Goal: Communication & Community: Answer question/provide support

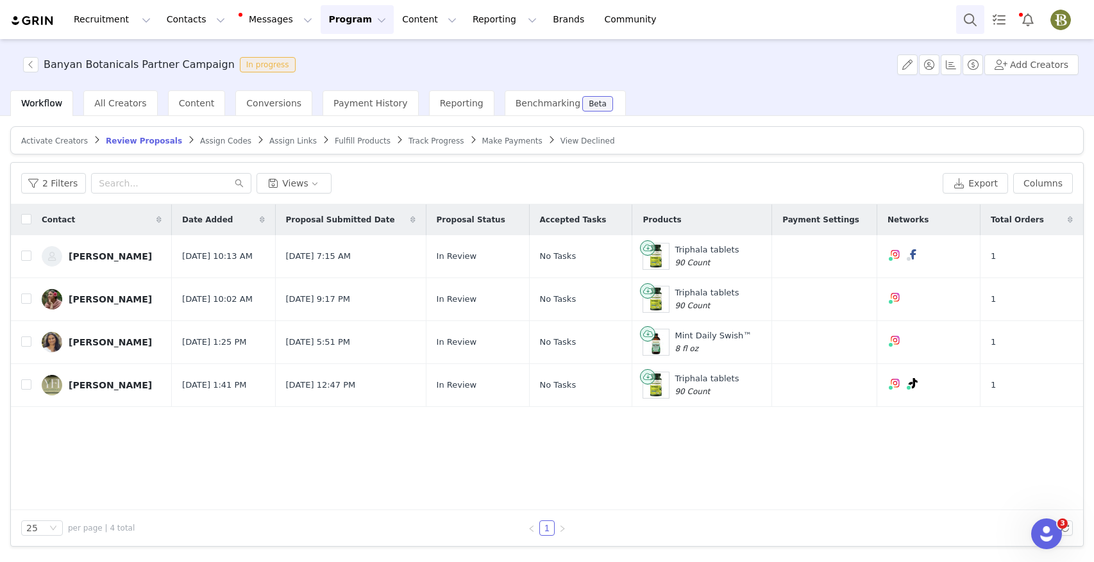
click at [968, 20] on button "Search" at bounding box center [970, 19] width 28 height 29
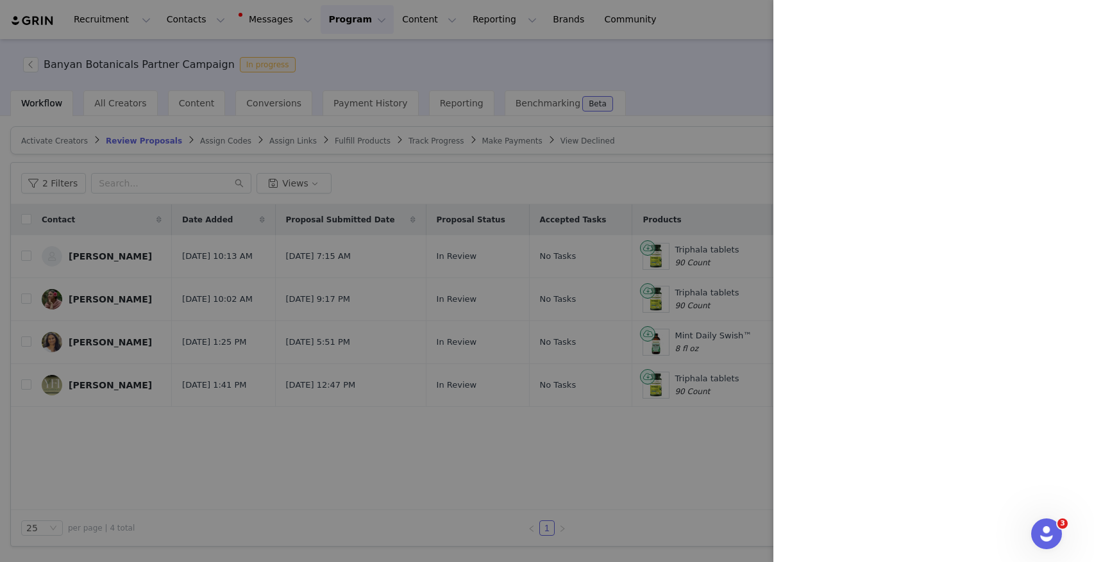
click at [87, 338] on div at bounding box center [547, 281] width 1094 height 562
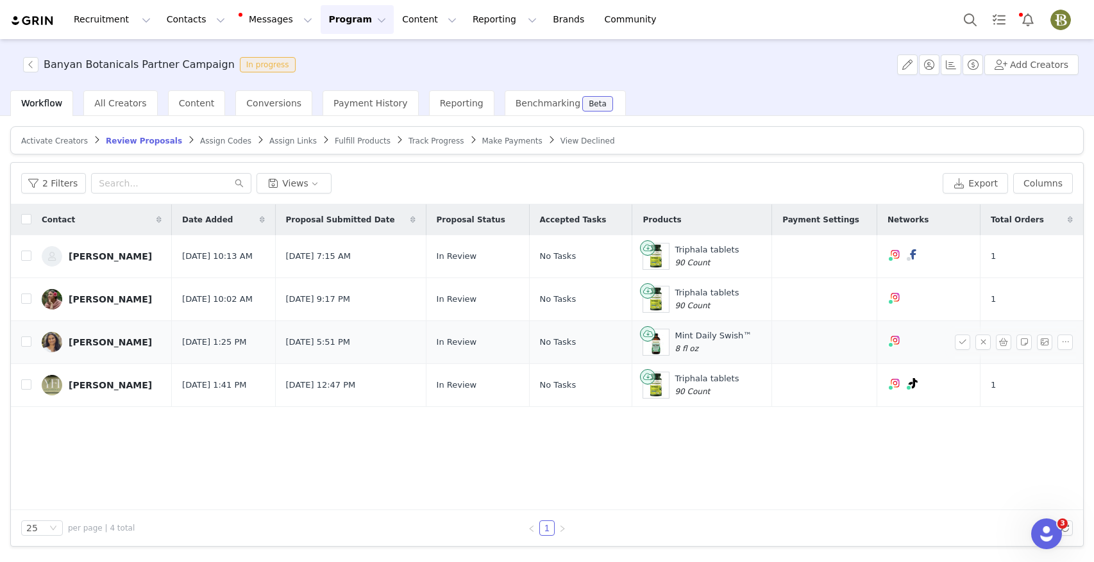
click at [87, 343] on div "sheila patel" at bounding box center [110, 342] width 83 height 10
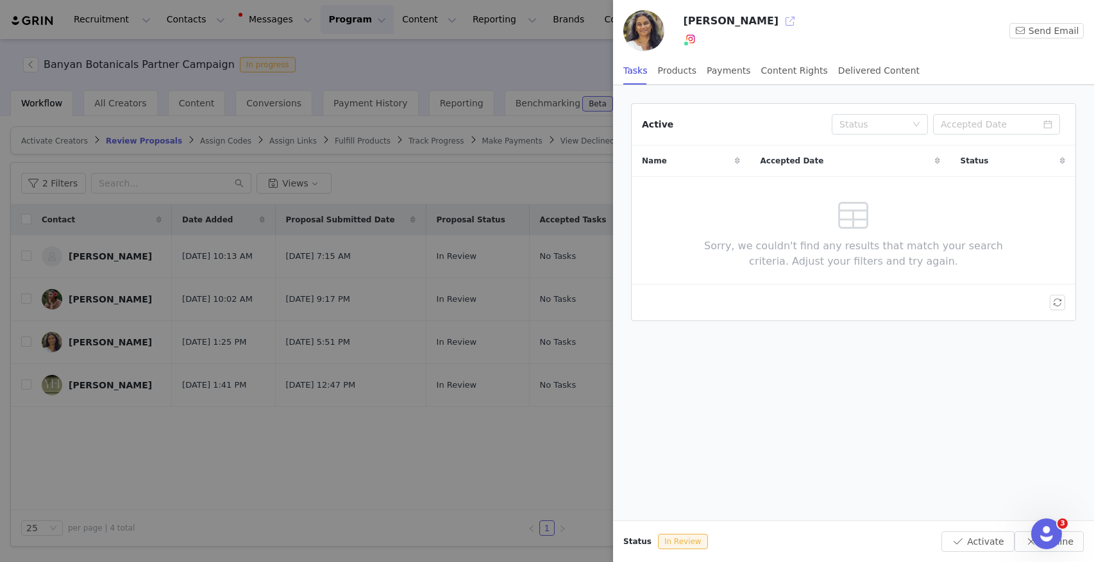
click at [779, 24] on button "button" at bounding box center [789, 21] width 21 height 21
click at [570, 62] on div at bounding box center [547, 281] width 1094 height 562
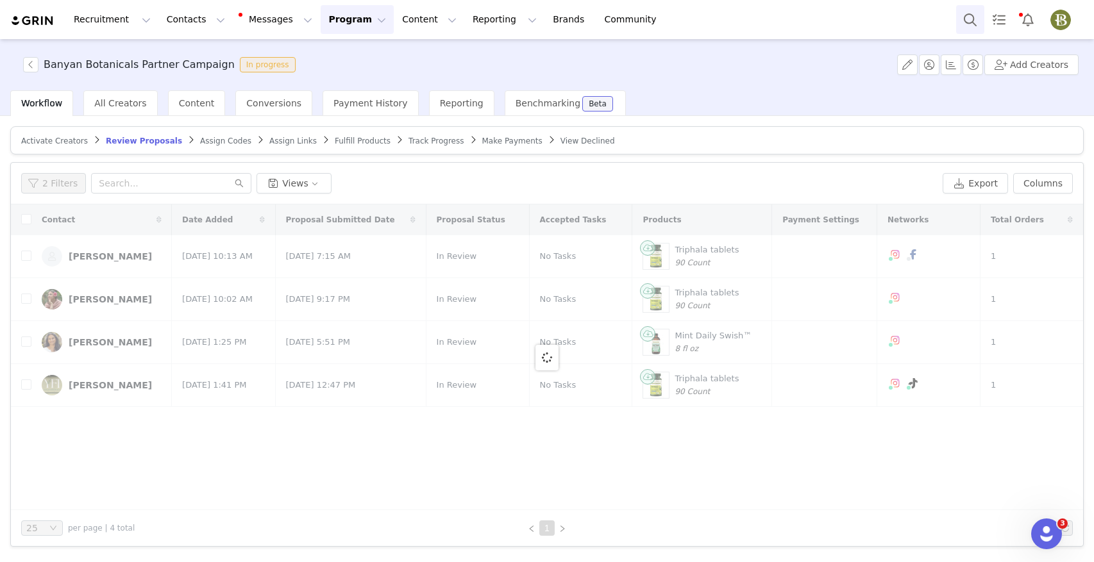
click at [974, 17] on button "Search" at bounding box center [970, 19] width 28 height 29
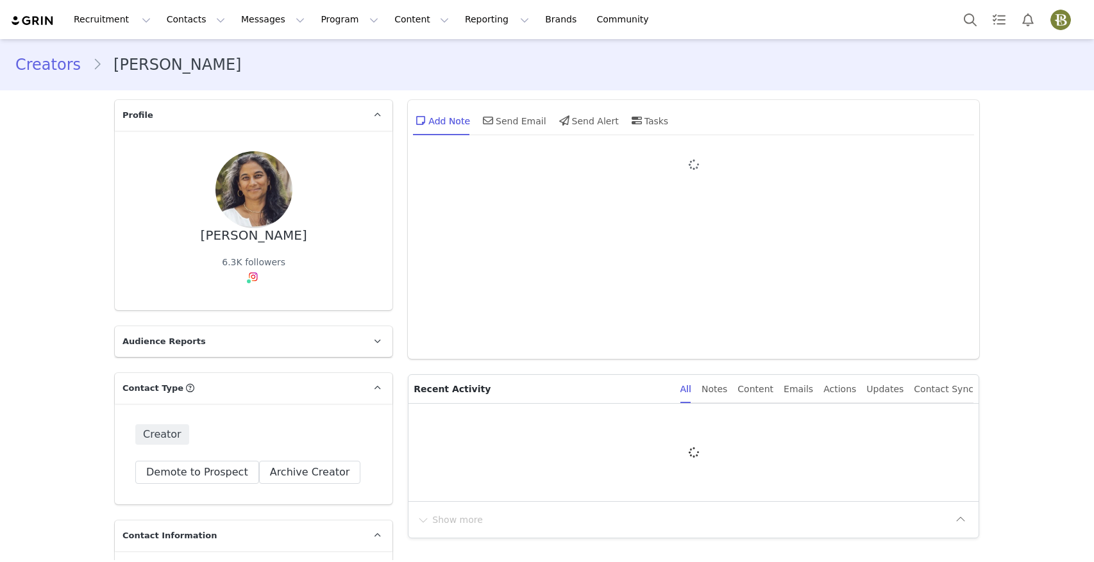
click at [442, 375] on p "Recent Activity" at bounding box center [541, 389] width 256 height 28
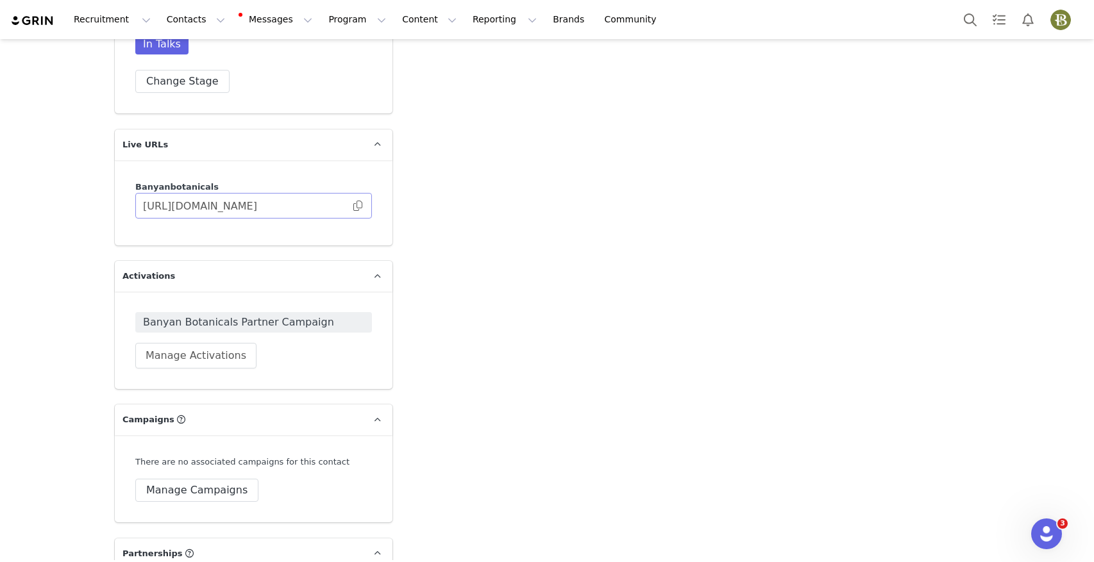
click at [360, 206] on span at bounding box center [357, 206] width 13 height 0
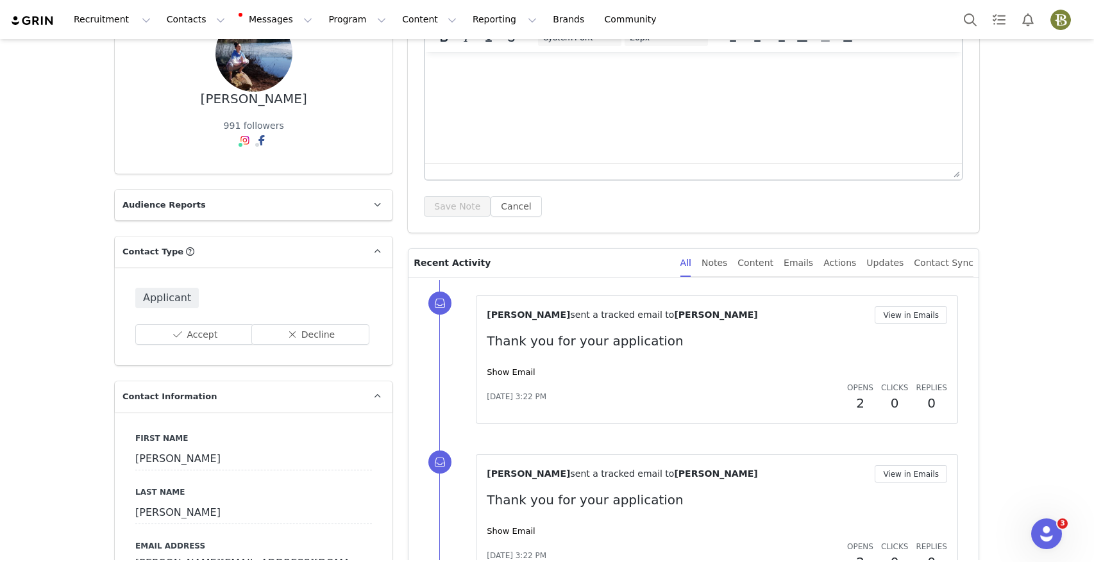
scroll to position [178, 0]
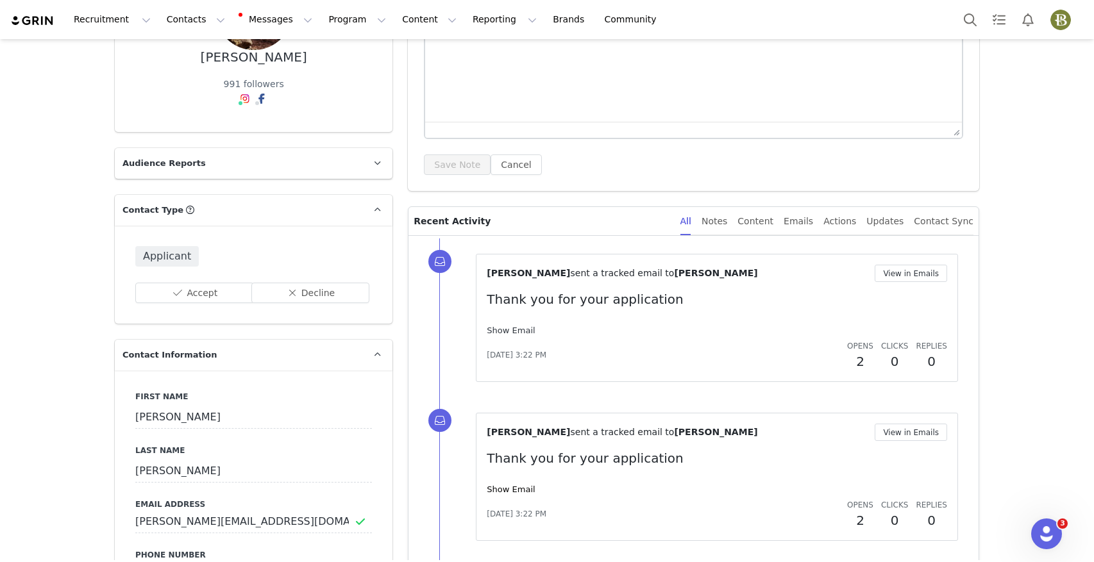
click at [493, 328] on link "Show Email" at bounding box center [511, 331] width 48 height 10
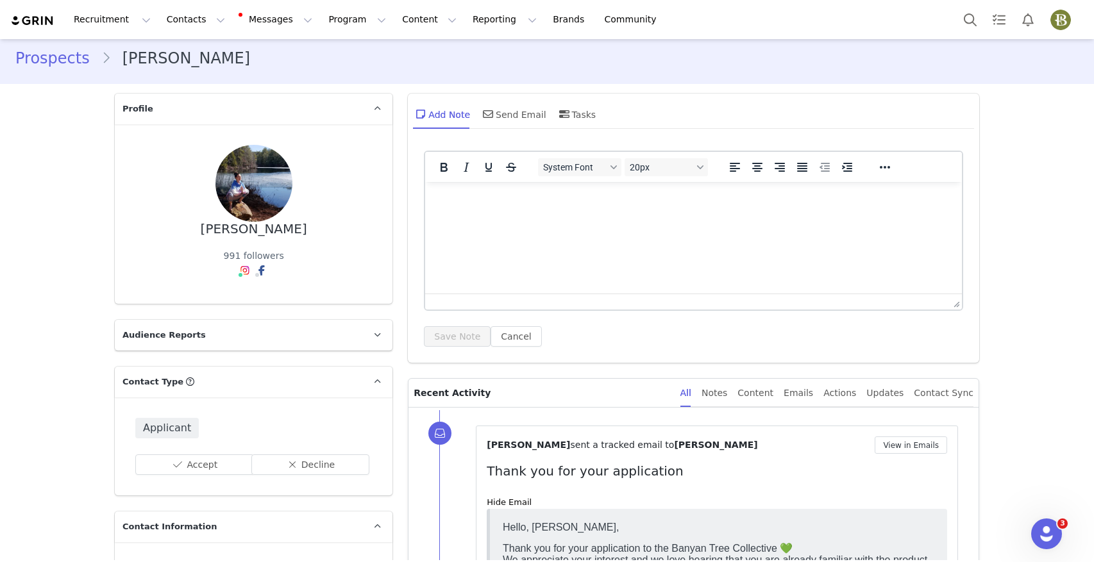
scroll to position [0, 0]
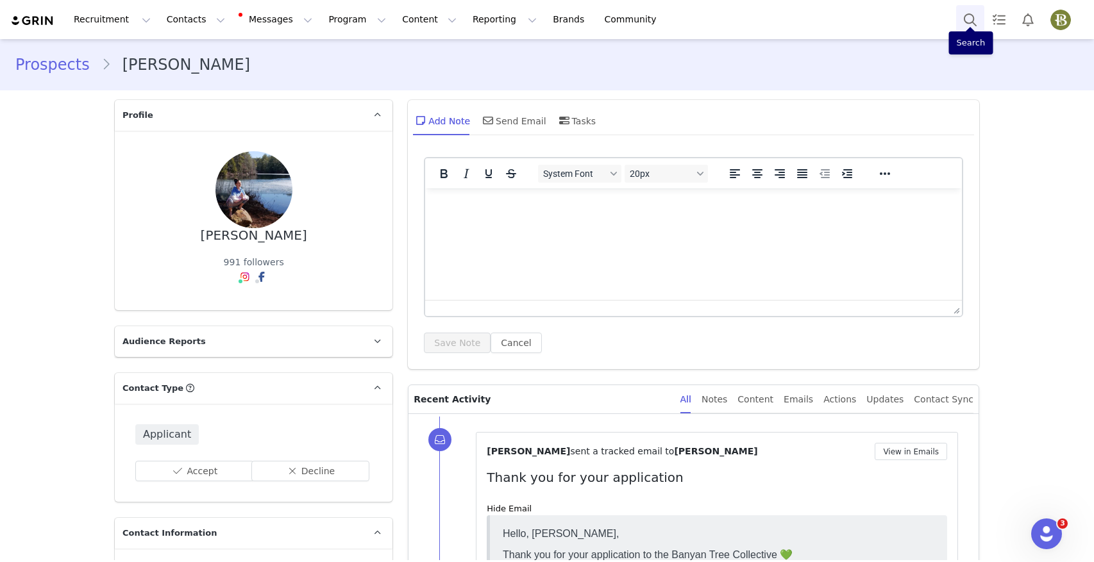
click at [962, 21] on button "Search" at bounding box center [970, 19] width 28 height 29
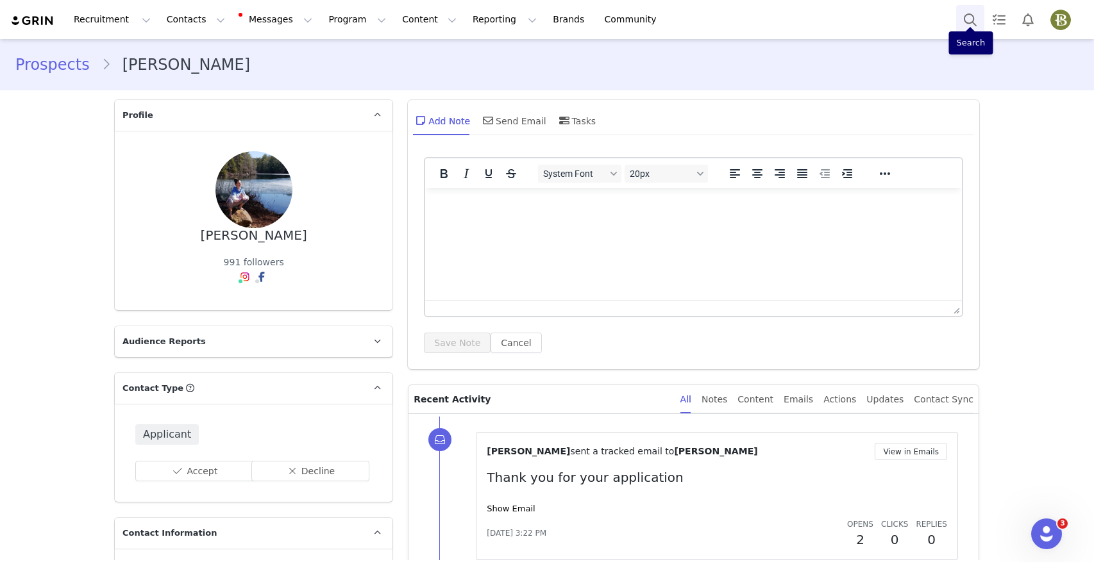
click at [972, 16] on button "Search" at bounding box center [970, 19] width 28 height 29
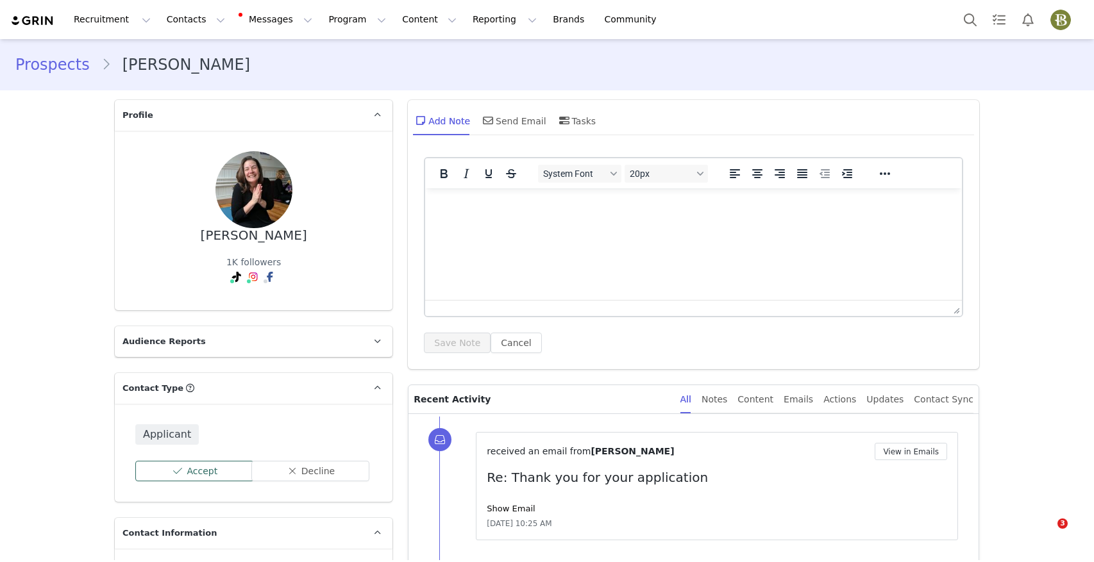
click at [189, 471] on button "Accept" at bounding box center [194, 471] width 119 height 21
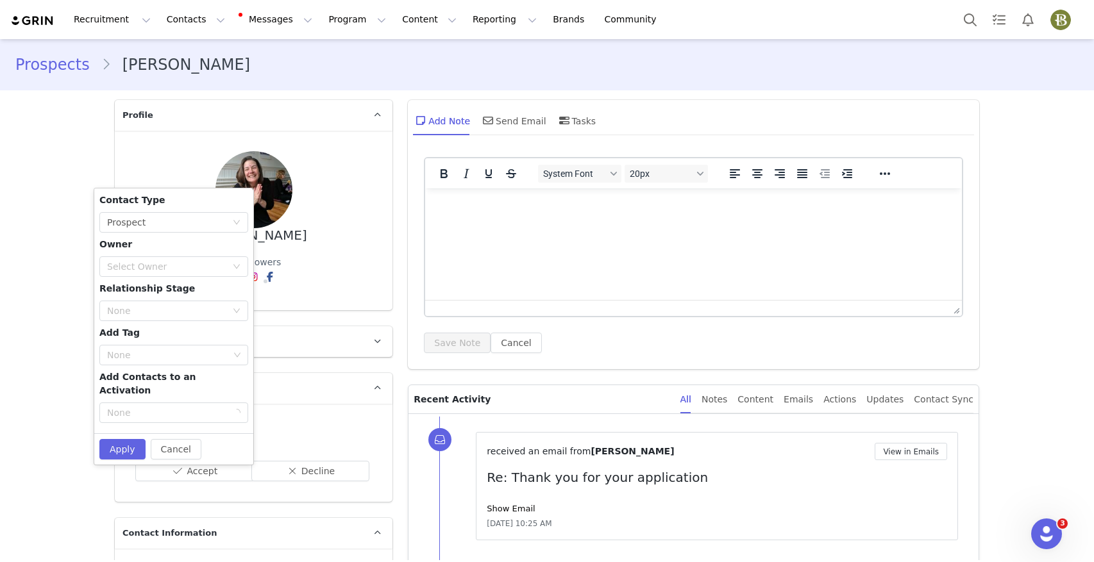
click at [231, 203] on div "Contact Type None Prospect Owner Select Owner Relationship Stage None Add Tag N…" at bounding box center [173, 311] width 149 height 235
click at [219, 221] on div "None Prospect" at bounding box center [169, 222] width 125 height 19
click at [135, 269] on li "Creator" at bounding box center [173, 268] width 149 height 21
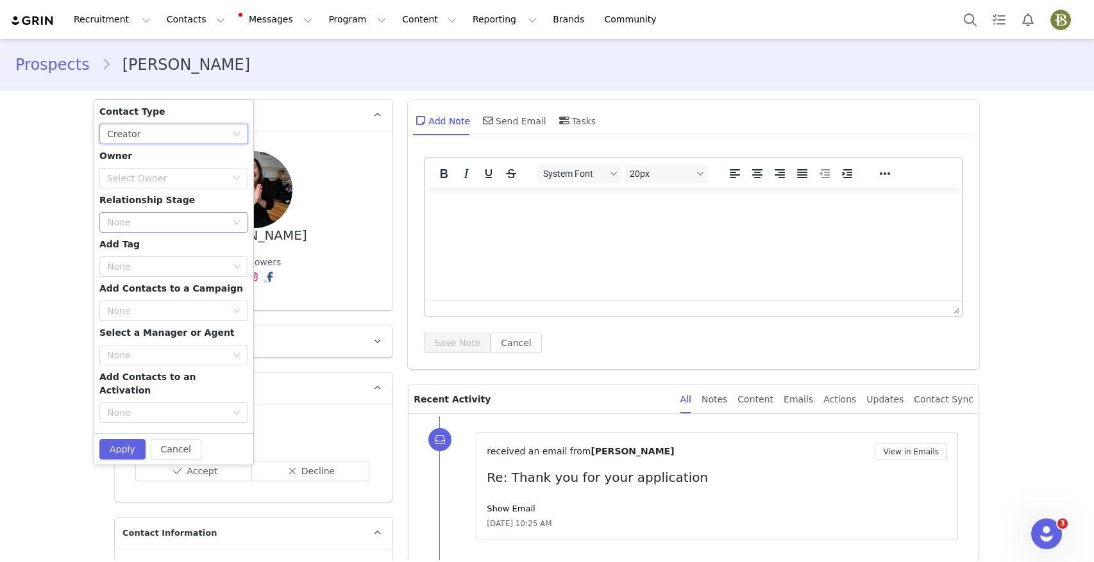
click at [145, 222] on div "None" at bounding box center [166, 222] width 119 height 13
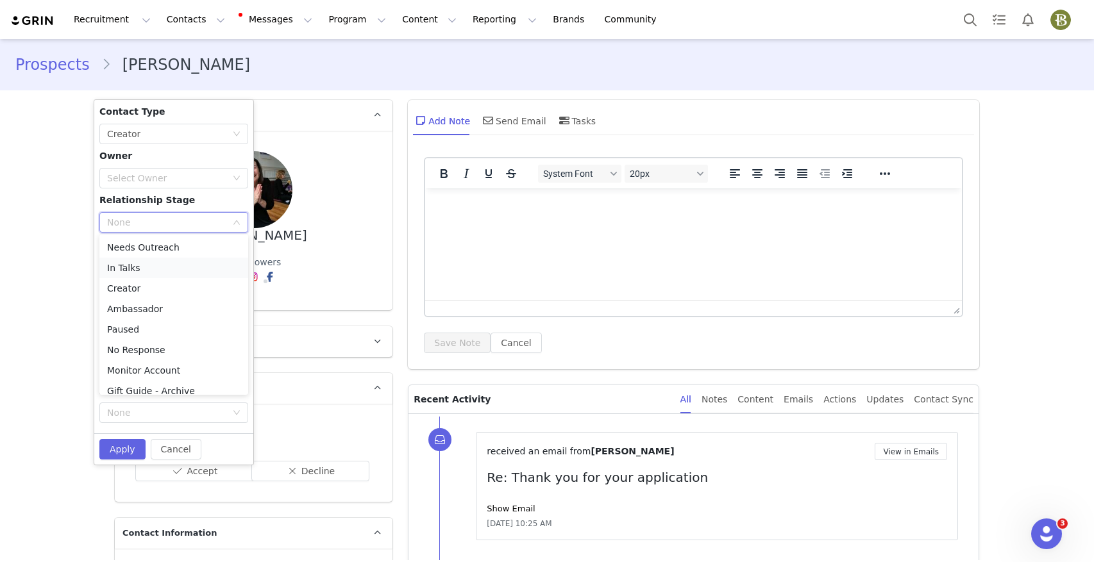
click at [137, 265] on li "In Talks" at bounding box center [173, 268] width 149 height 21
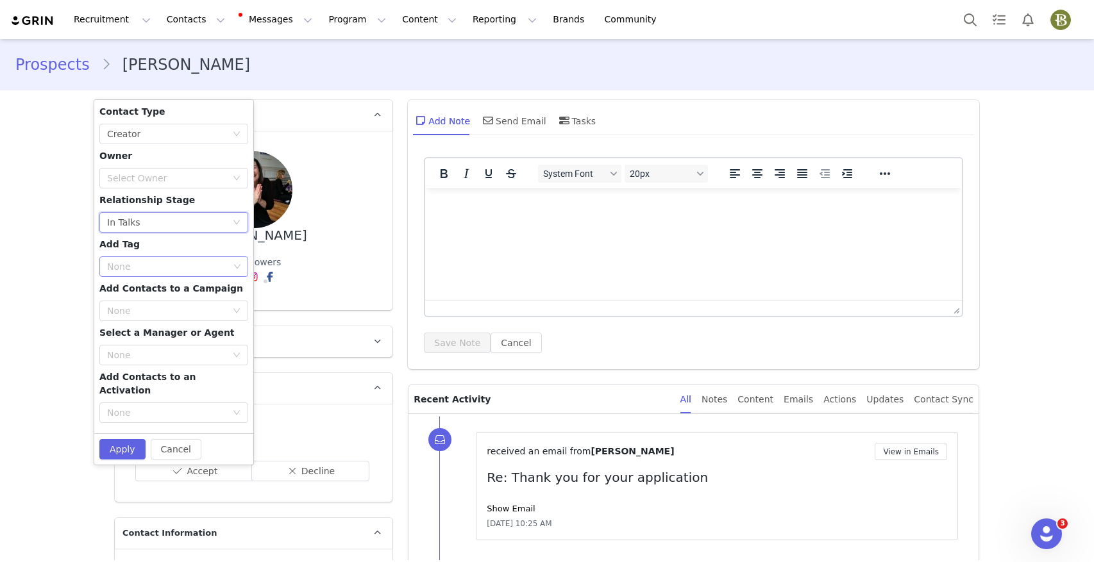
click at [138, 260] on div "None" at bounding box center [168, 266] width 122 height 13
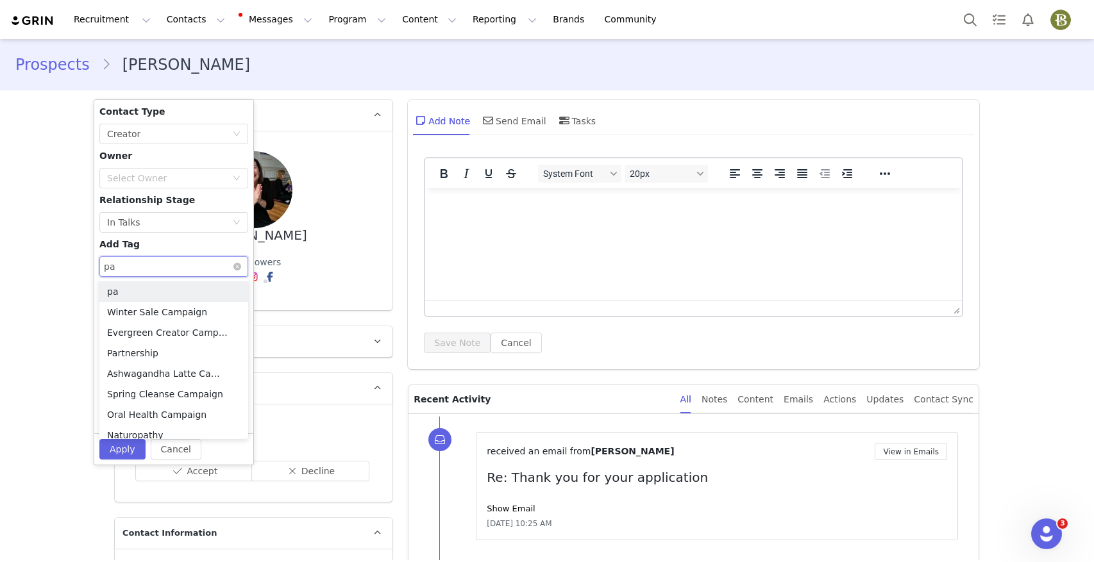
type input "pan"
type input "ayur"
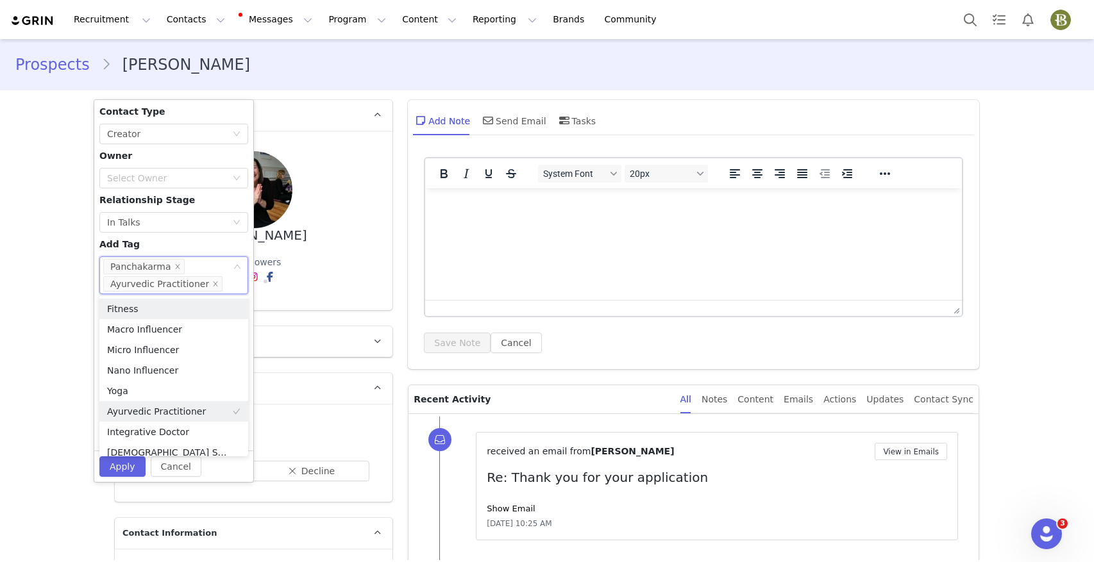
click at [142, 240] on div "Contact Type None Creator Owner Select Owner Relationship Stage None In Talks A…" at bounding box center [173, 275] width 149 height 340
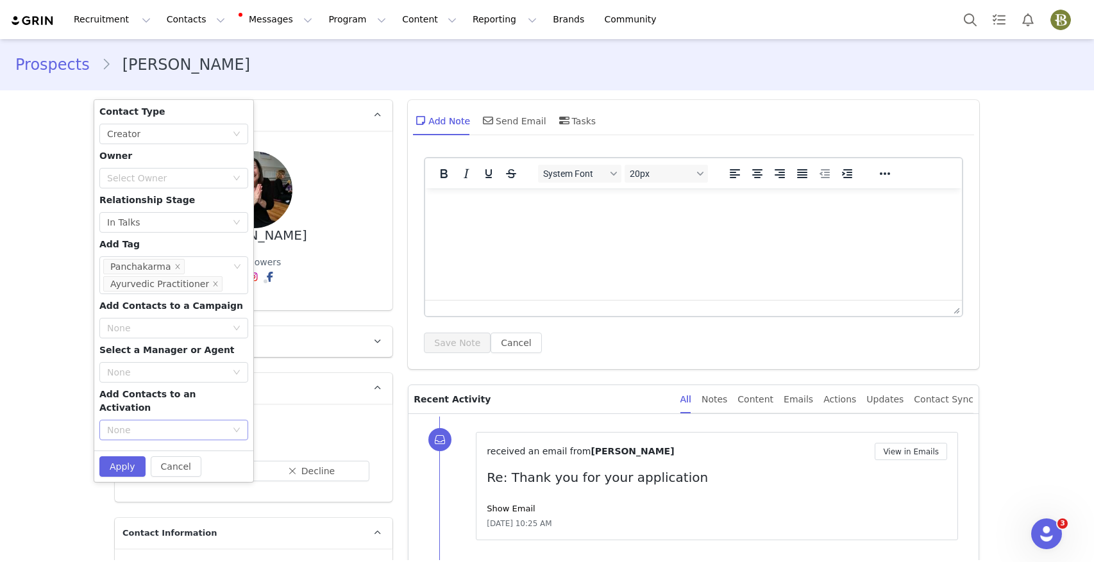
click at [151, 420] on div "None" at bounding box center [169, 429] width 125 height 19
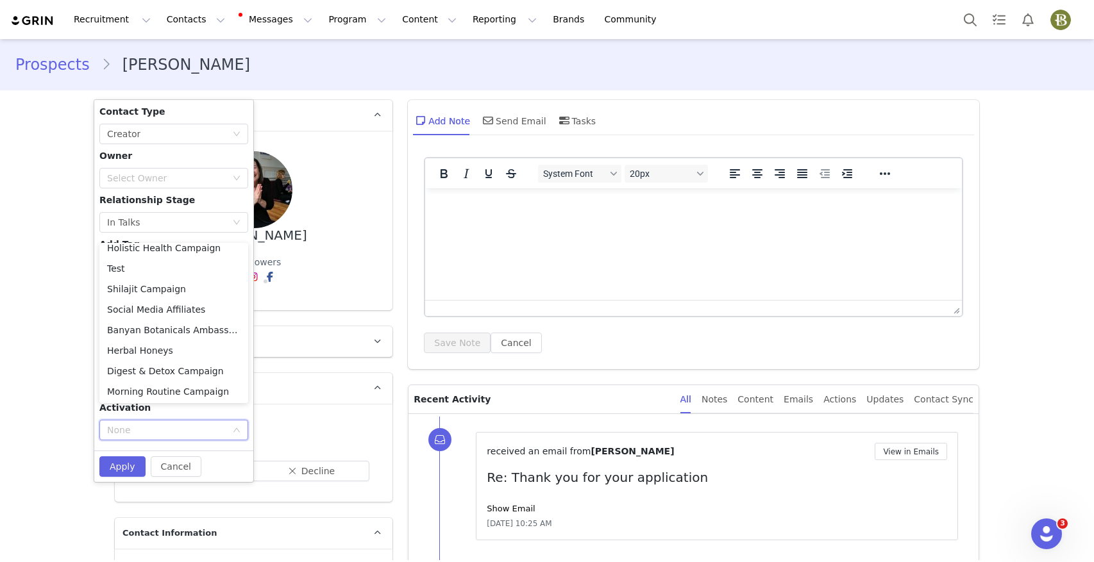
scroll to position [112, 0]
click at [183, 386] on li "Banyan Botanicals Partner Campaign" at bounding box center [173, 390] width 149 height 21
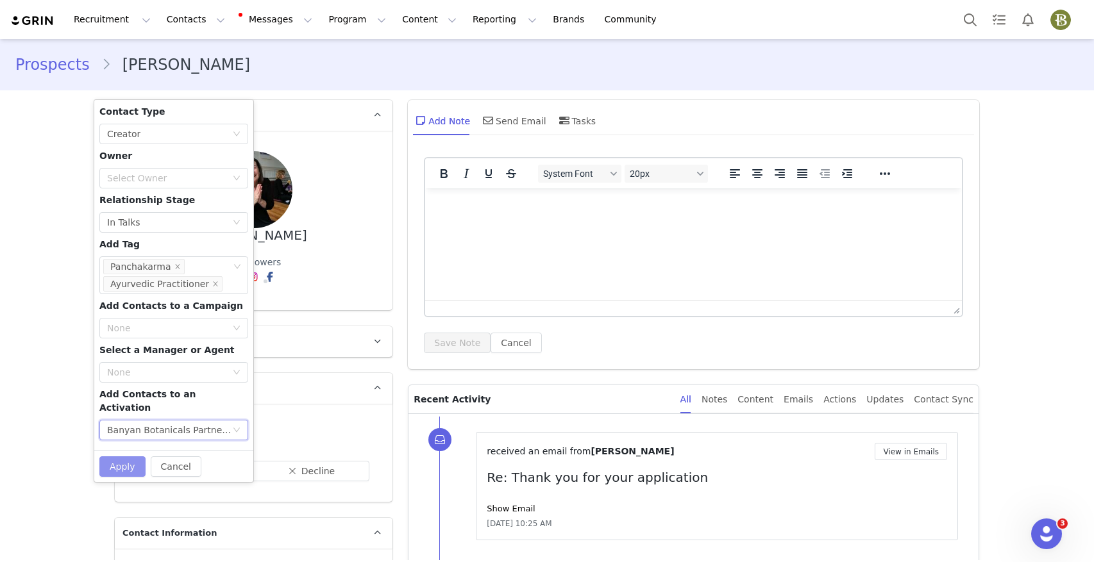
click at [119, 456] on button "Apply" at bounding box center [122, 466] width 46 height 21
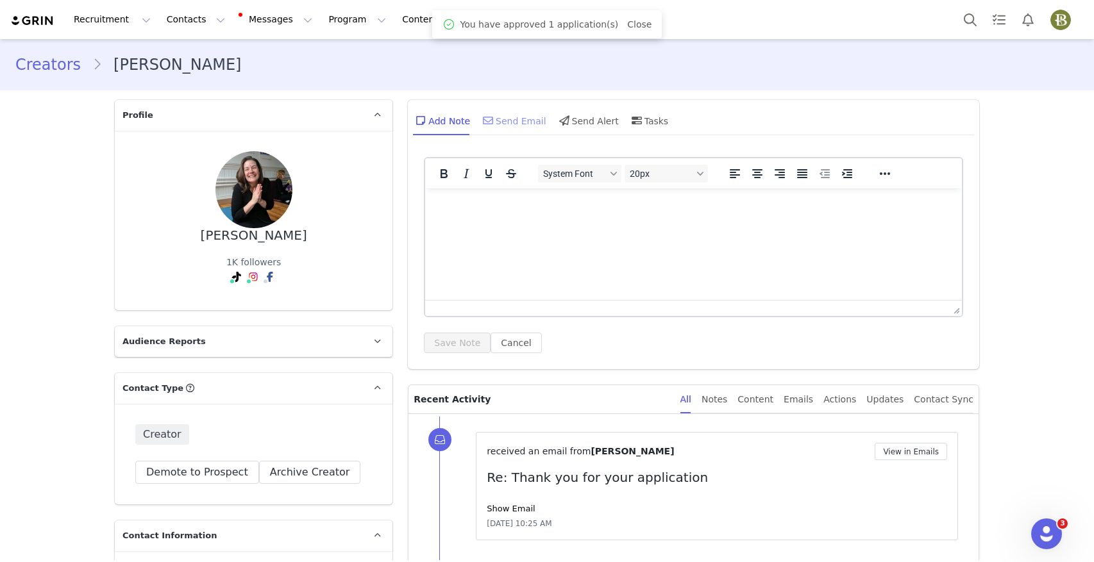
click at [528, 123] on div "Send Email" at bounding box center [513, 120] width 66 height 31
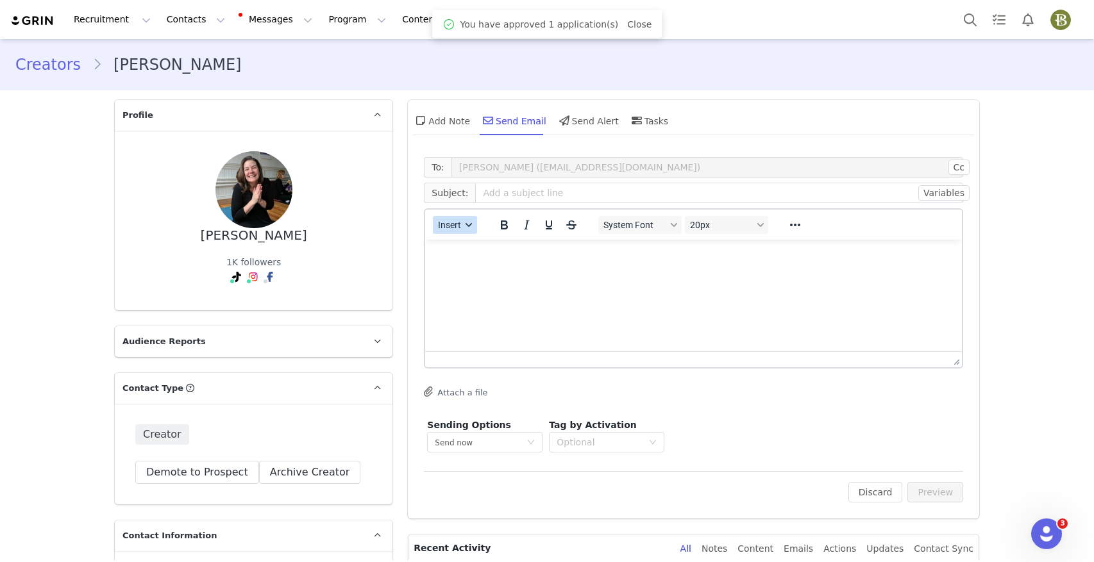
scroll to position [0, 0]
click at [454, 228] on span "Insert" at bounding box center [449, 225] width 23 height 10
click at [472, 244] on div "Insert Template" at bounding box center [501, 247] width 115 height 15
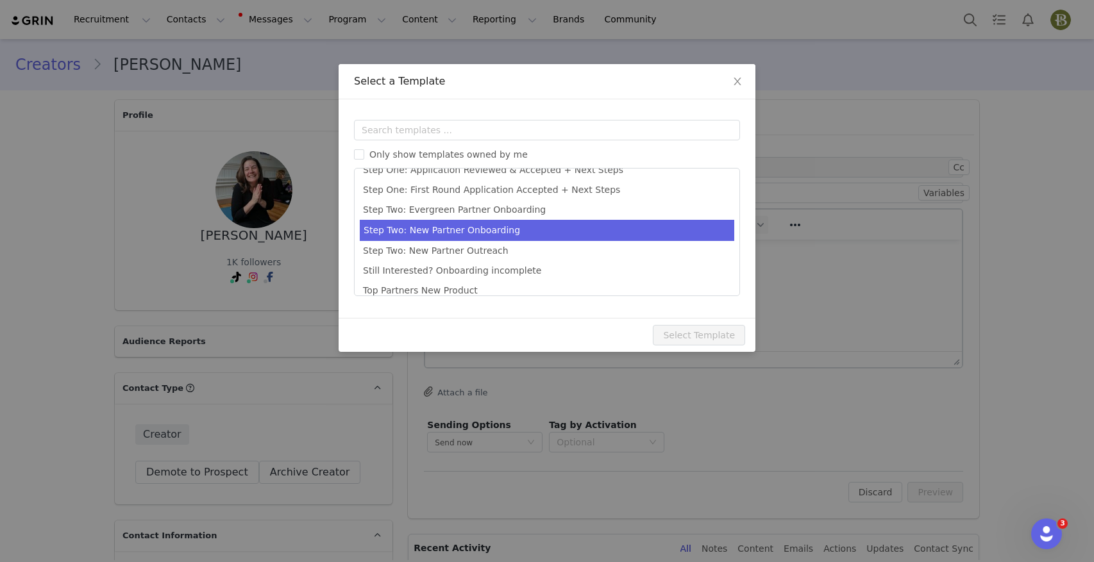
click at [592, 236] on li "Step Two: New Partner Onboarding" at bounding box center [547, 230] width 374 height 21
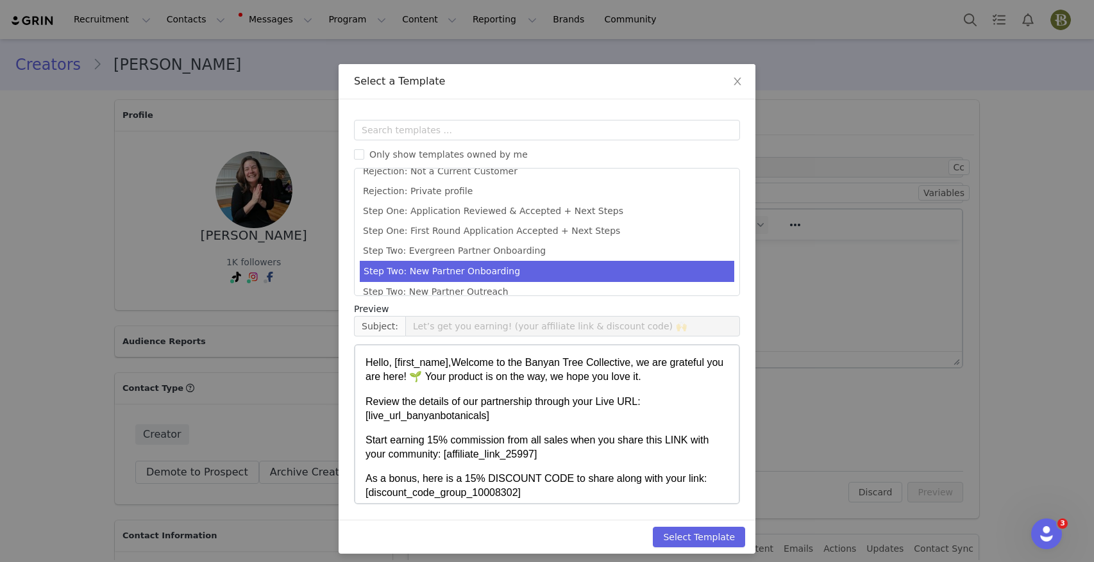
scroll to position [302, 0]
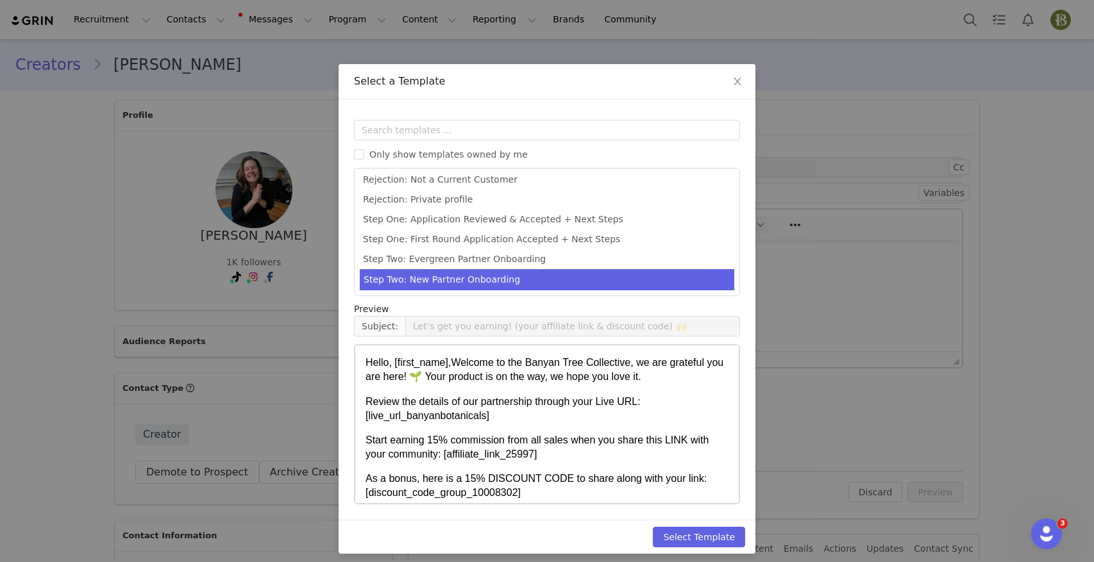
click at [613, 214] on li "Step One: Application Reviewed & Accepted + Next Steps" at bounding box center [547, 220] width 374 height 20
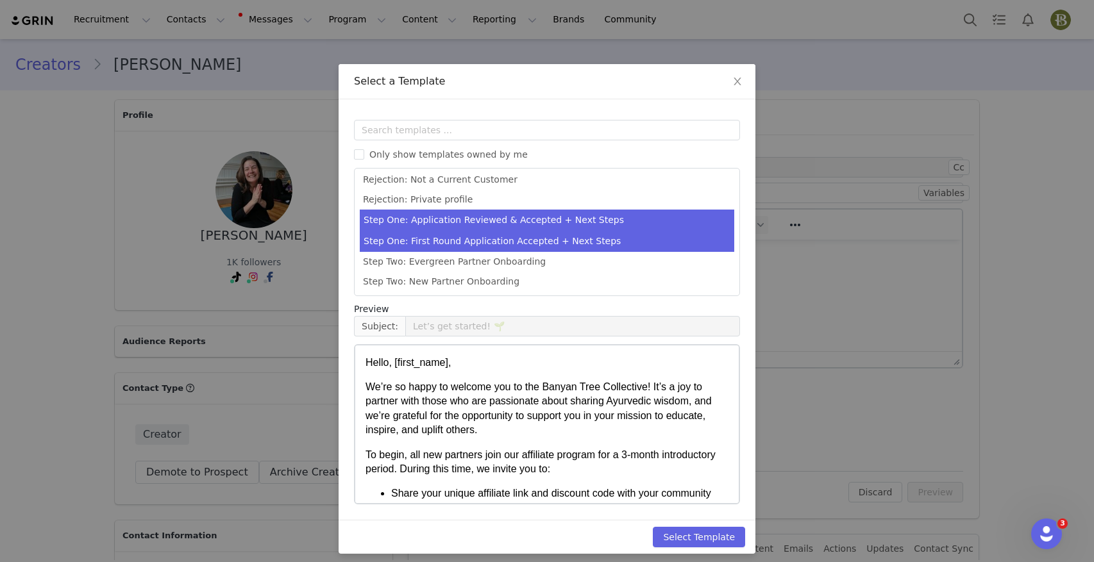
click at [580, 237] on li "Step One: First Round Application Accepted + Next Steps" at bounding box center [547, 241] width 374 height 21
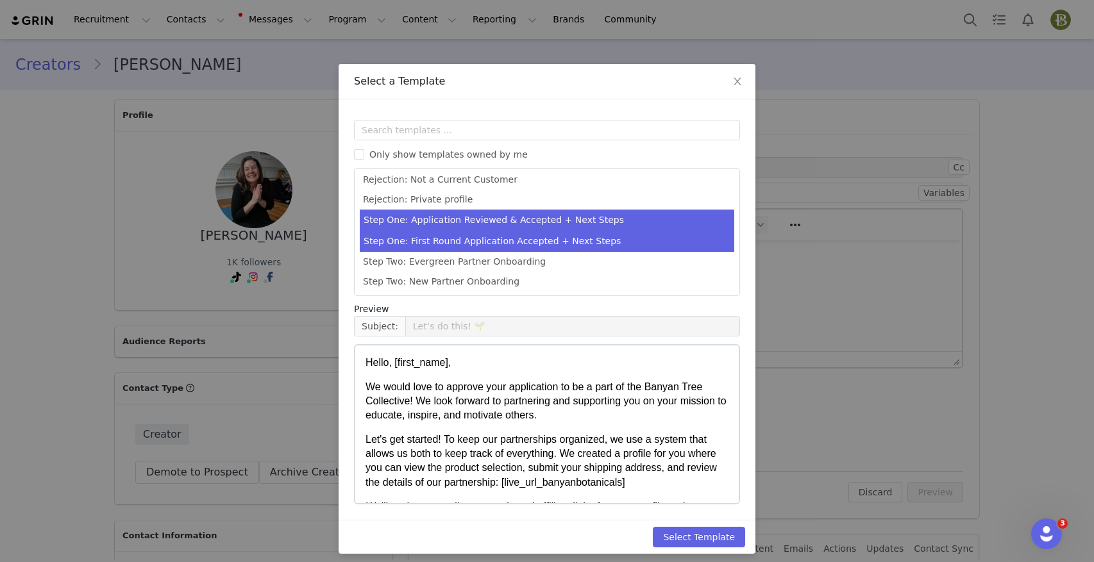
click at [617, 222] on li "Step One: Application Reviewed & Accepted + Next Steps" at bounding box center [547, 220] width 374 height 21
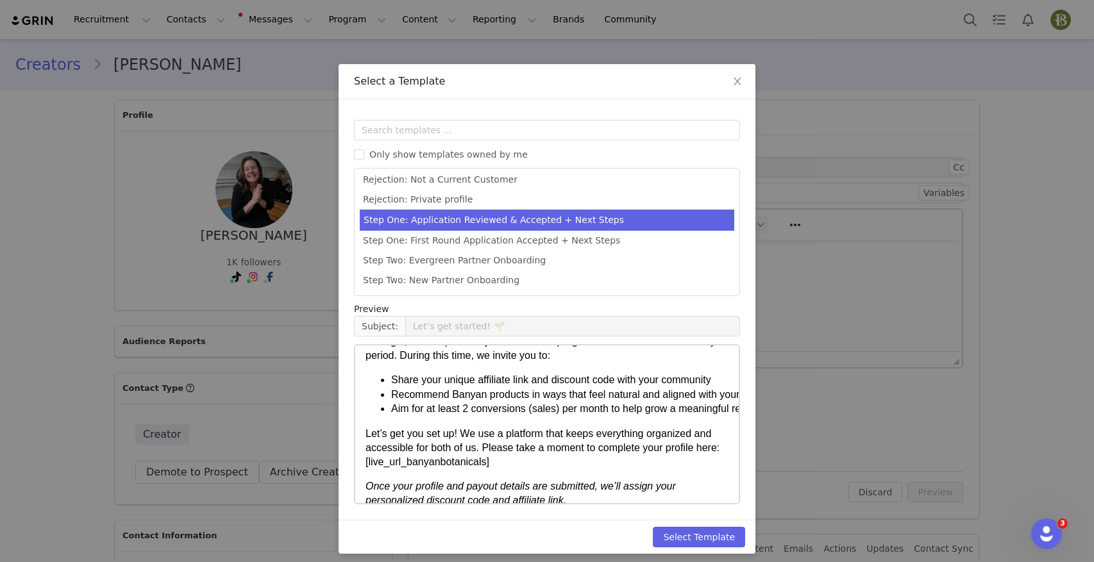
scroll to position [115, 0]
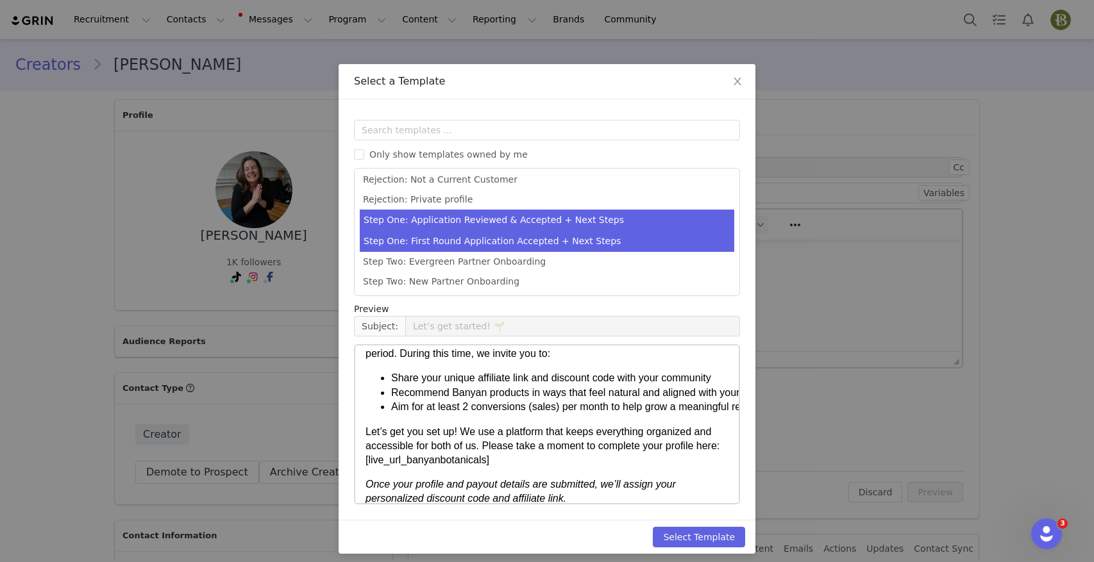
click at [618, 241] on li "Step One: First Round Application Accepted + Next Steps" at bounding box center [547, 241] width 374 height 21
type input "Let’s do this! 🌱"
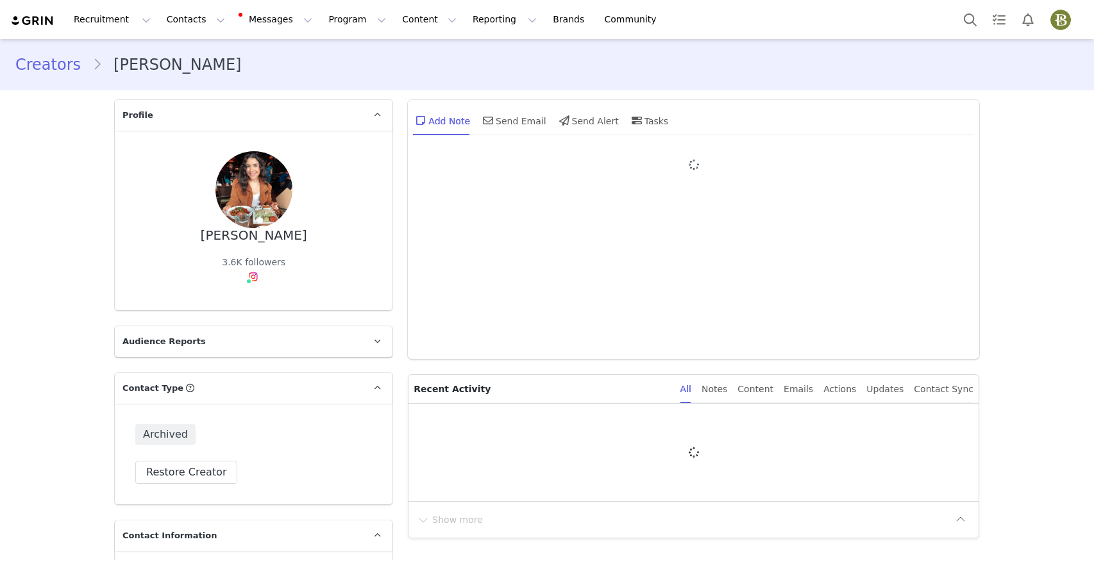
type input "+1 ([GEOGRAPHIC_DATA])"
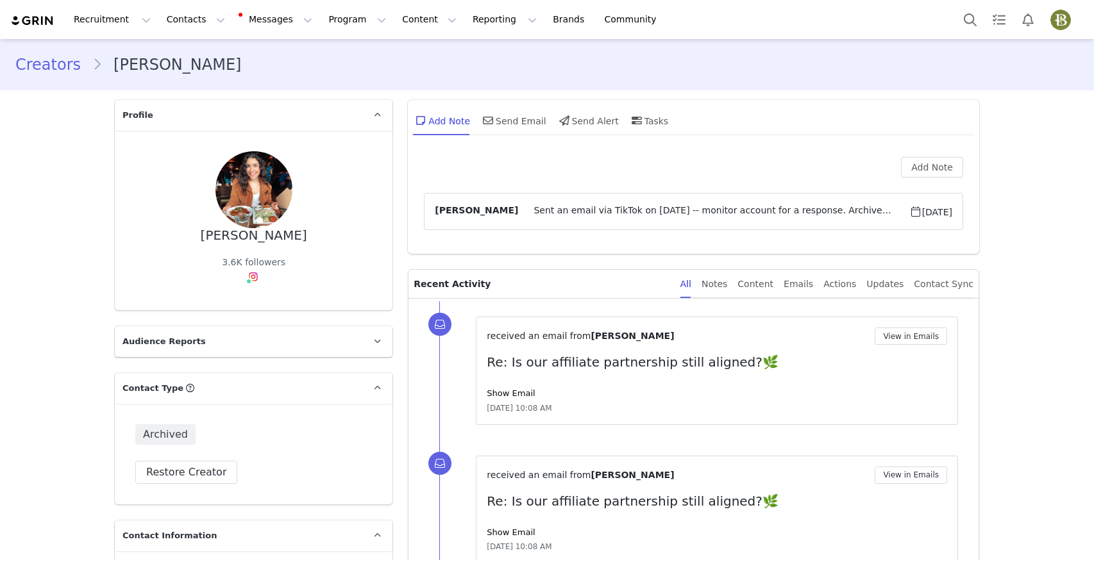
scroll to position [293, 0]
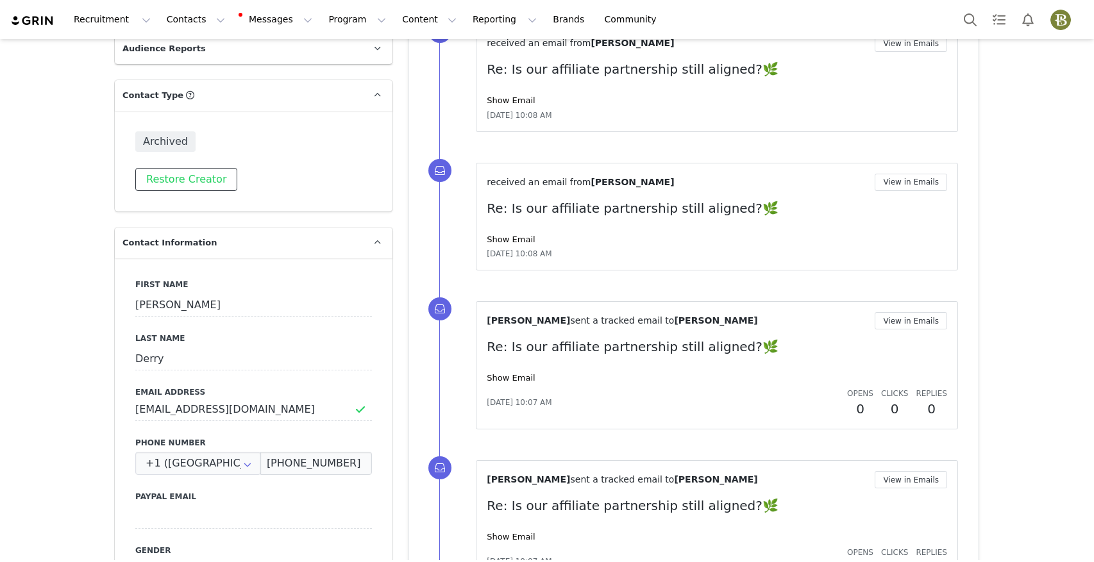
click at [193, 168] on button "Restore Creator" at bounding box center [186, 179] width 102 height 23
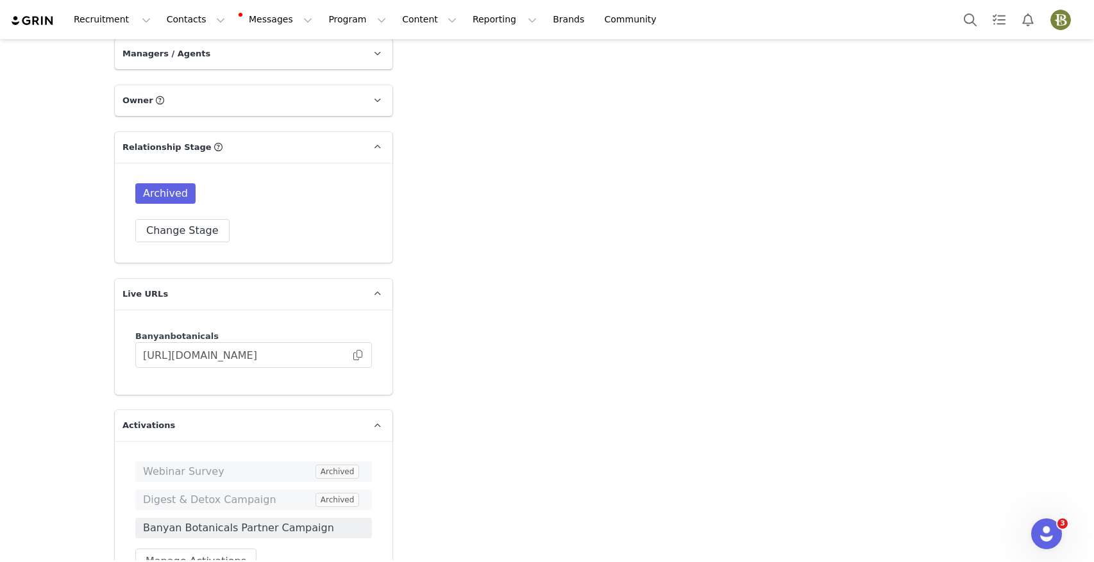
scroll to position [2089, 0]
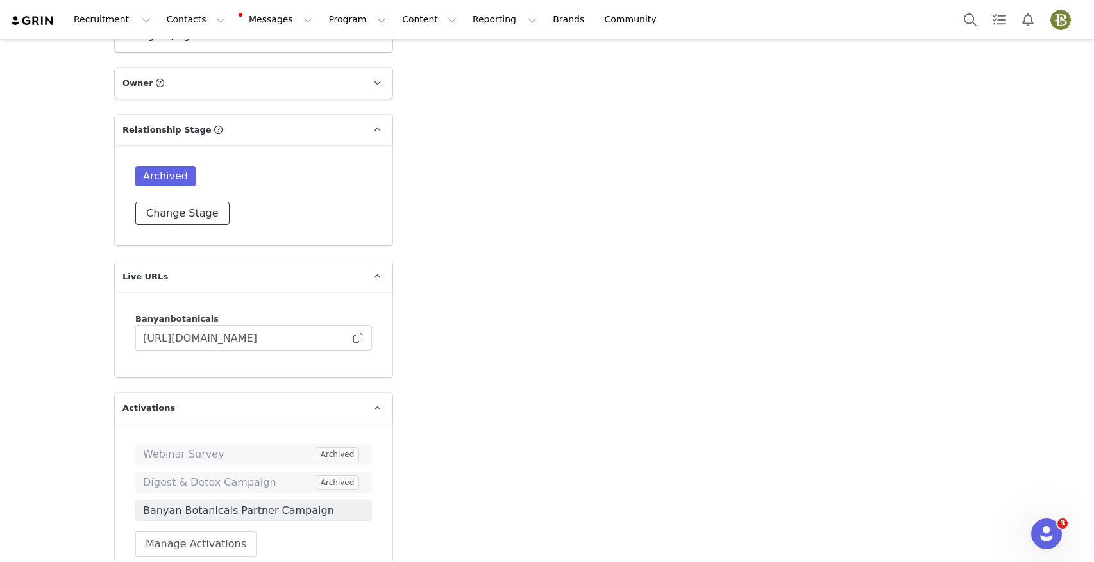
click at [178, 202] on button "Change Stage" at bounding box center [182, 213] width 94 height 23
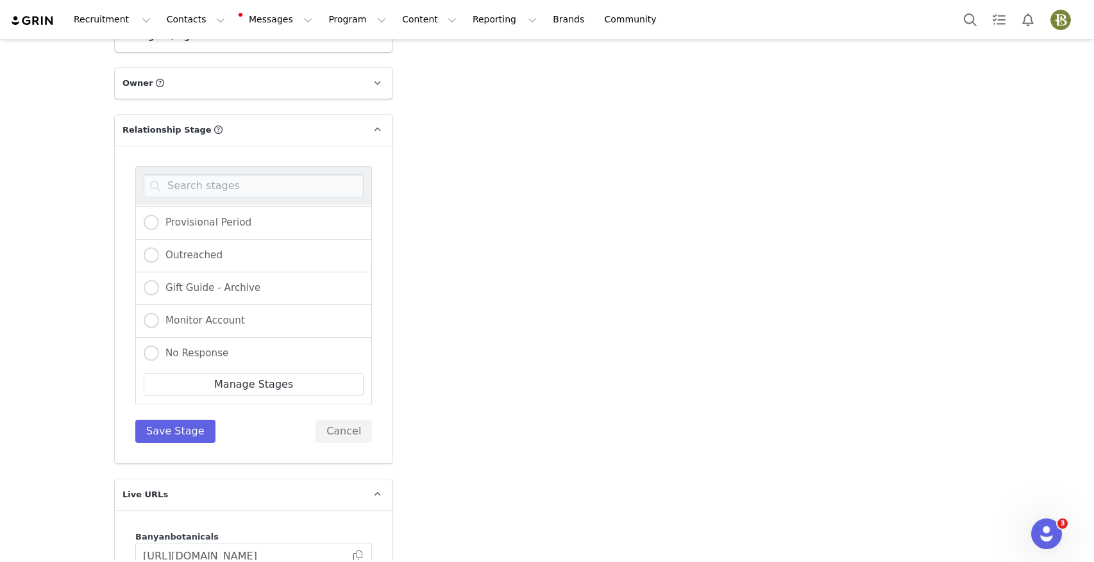
scroll to position [168, 0]
click at [230, 211] on span "Provisional Period" at bounding box center [205, 217] width 92 height 12
click at [159, 209] on input "Provisional Period" at bounding box center [151, 217] width 15 height 17
radio input "true"
radio input "false"
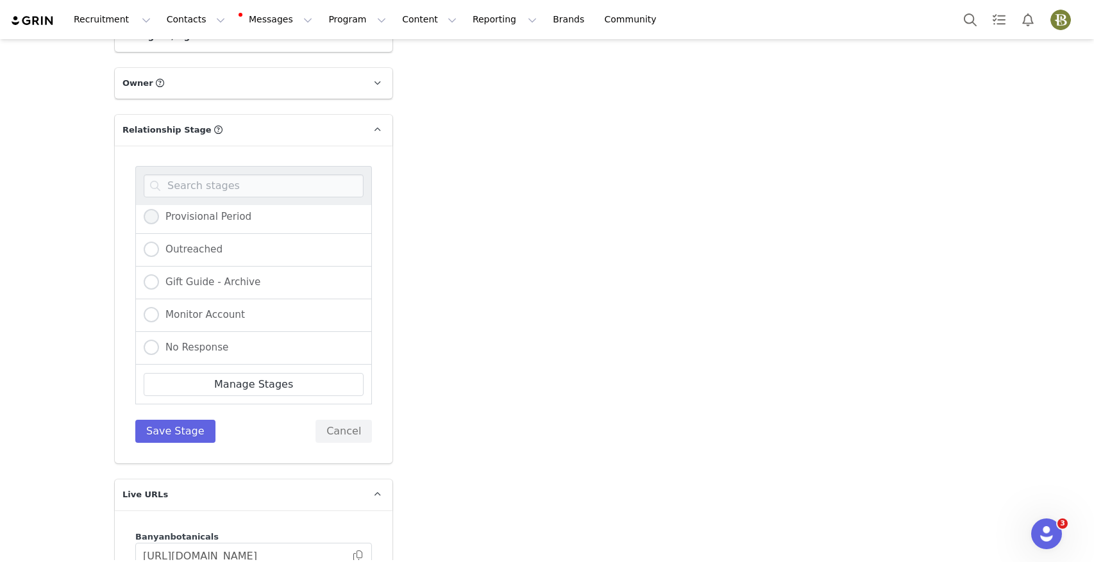
radio input "true"
click at [171, 420] on button "Save Stage" at bounding box center [175, 431] width 80 height 23
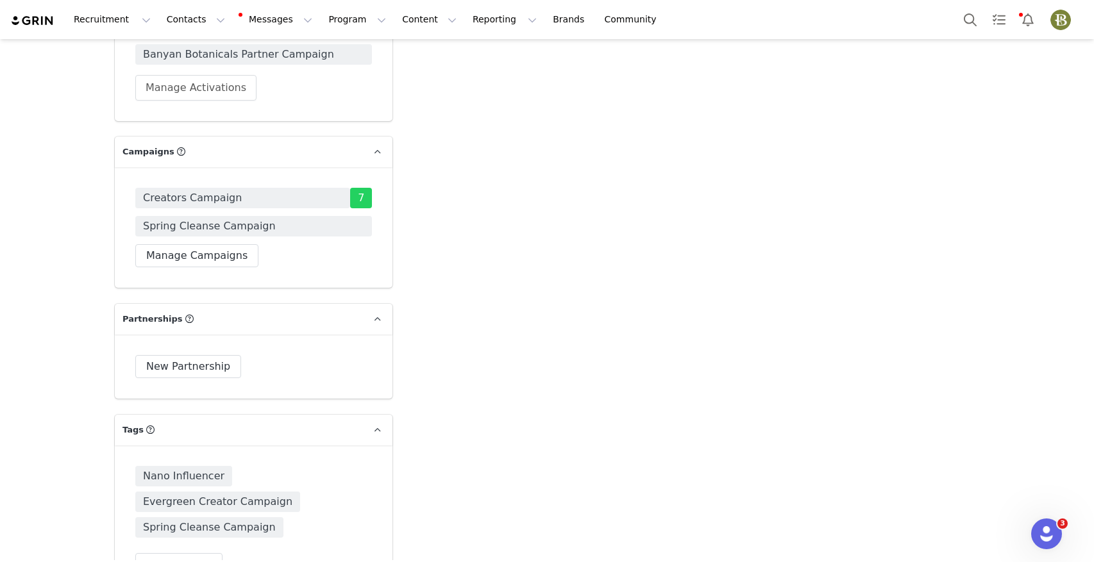
scroll to position [2408, 0]
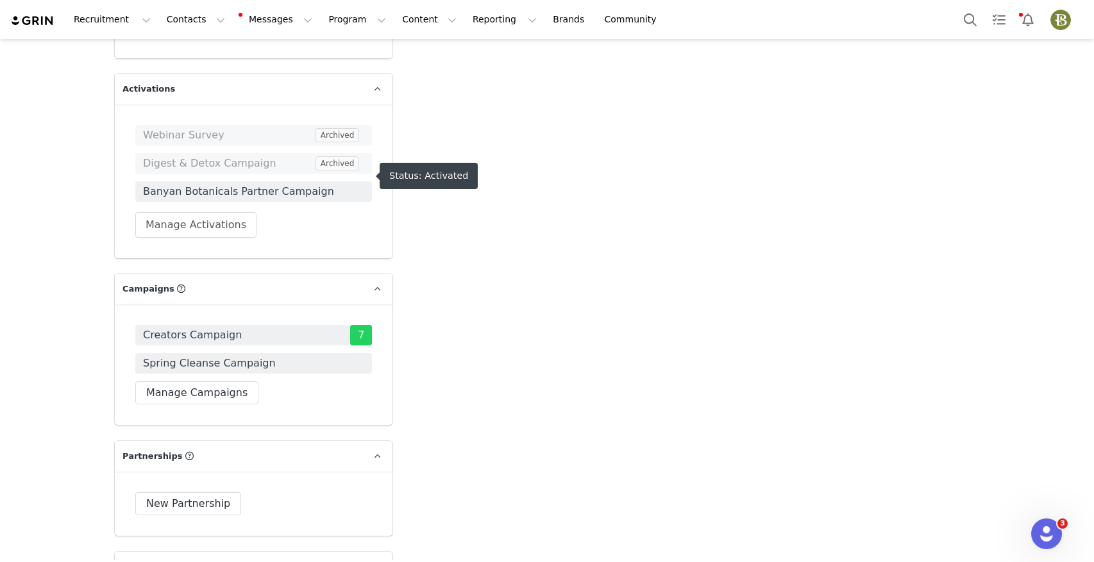
click at [265, 184] on span "Banyan Botanicals Partner Campaign" at bounding box center [253, 191] width 221 height 15
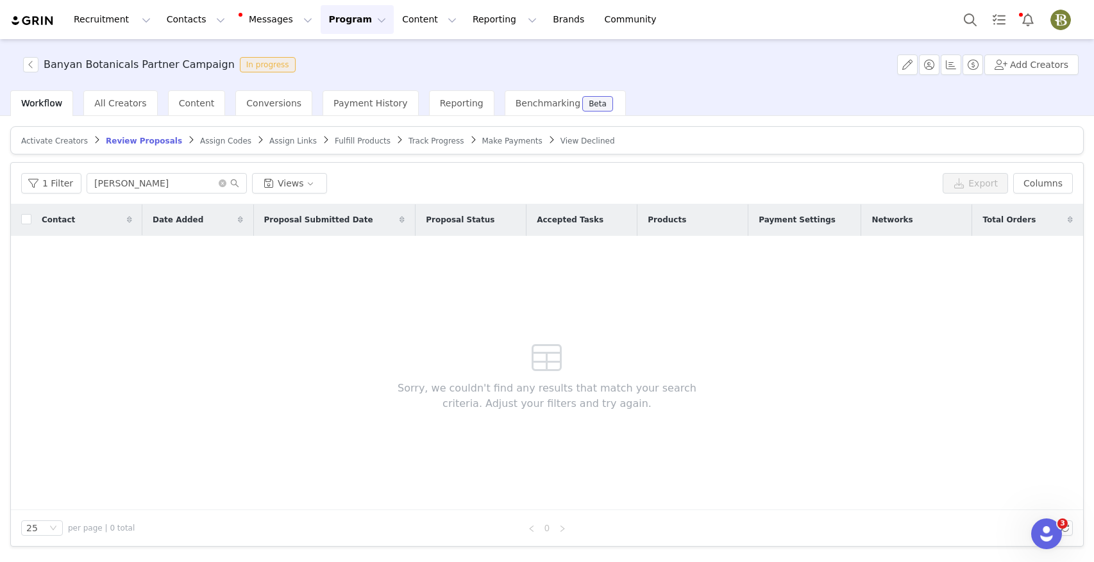
click at [200, 137] on span "Assign Codes" at bounding box center [225, 141] width 51 height 9
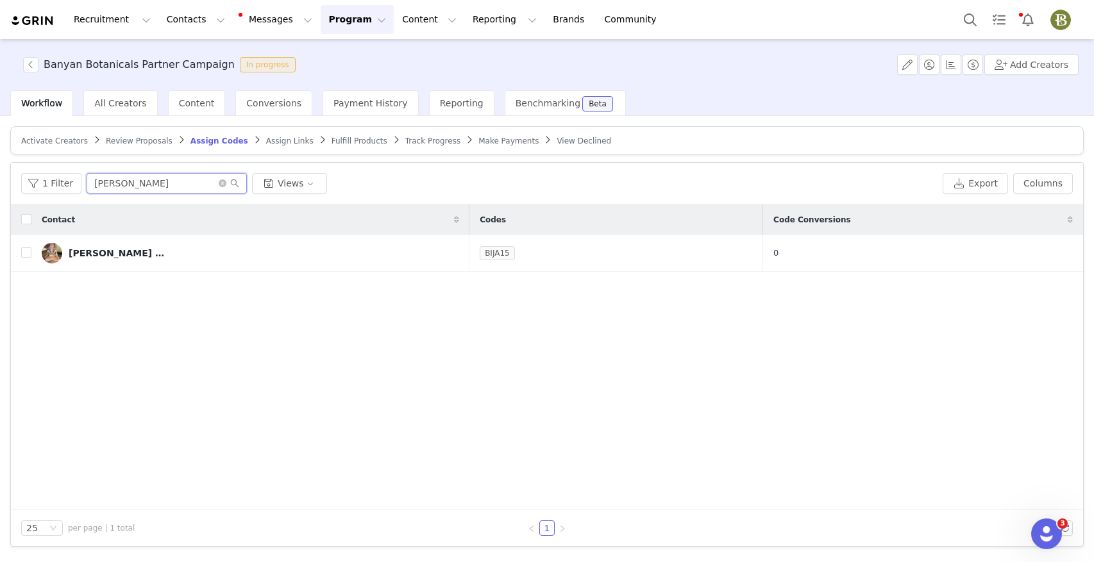
click at [152, 178] on input "[PERSON_NAME]" at bounding box center [167, 183] width 160 height 21
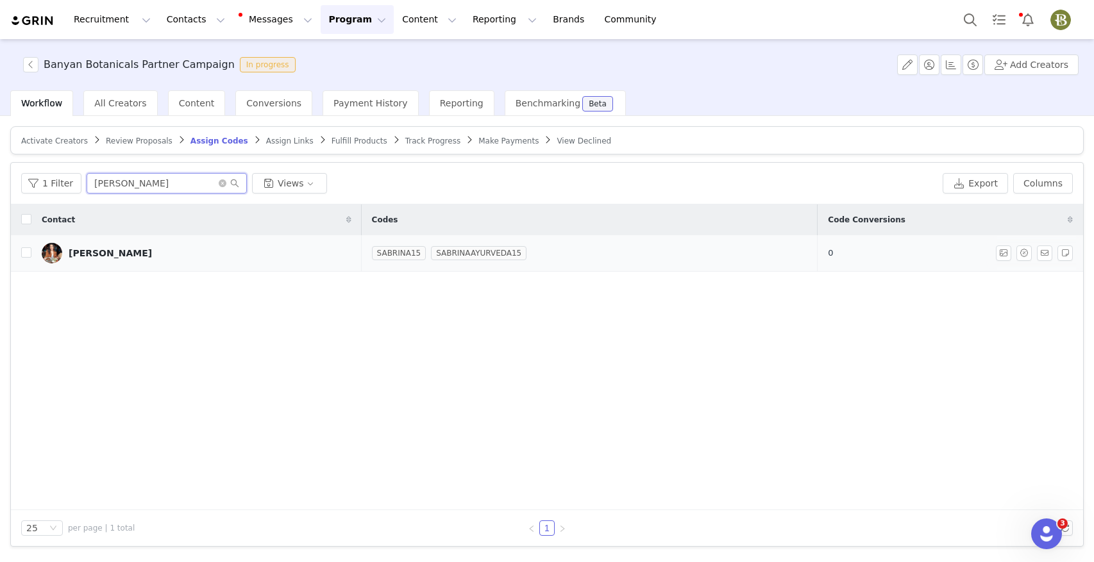
type input "[PERSON_NAME]"
click at [92, 256] on div "[PERSON_NAME]" at bounding box center [110, 253] width 83 height 10
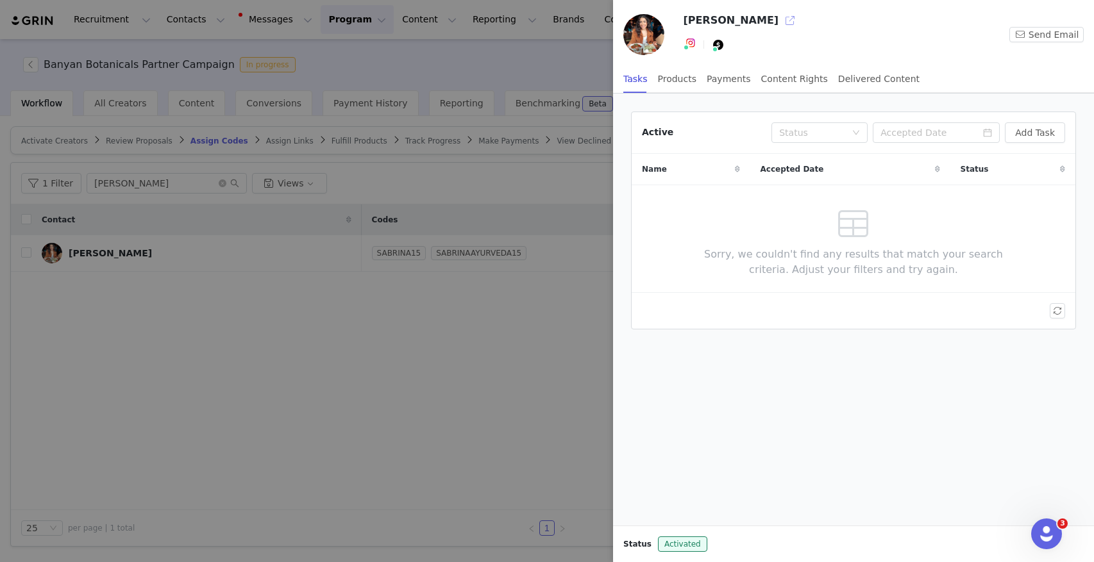
click at [779, 19] on button "button" at bounding box center [789, 20] width 21 height 21
click at [397, 72] on div at bounding box center [547, 281] width 1094 height 562
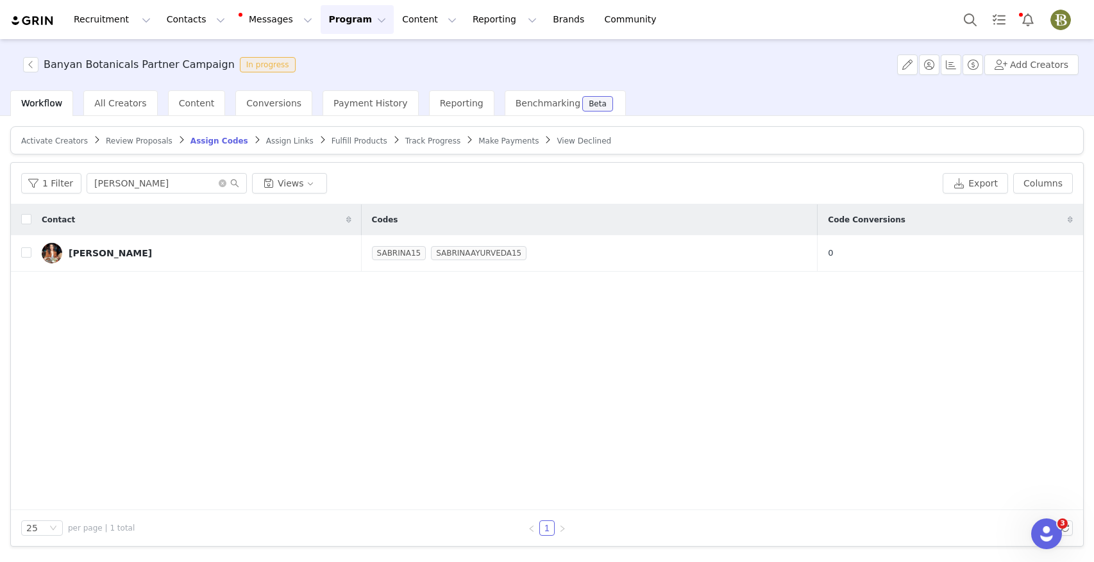
click at [331, 21] on button "Program Program" at bounding box center [356, 19] width 73 height 29
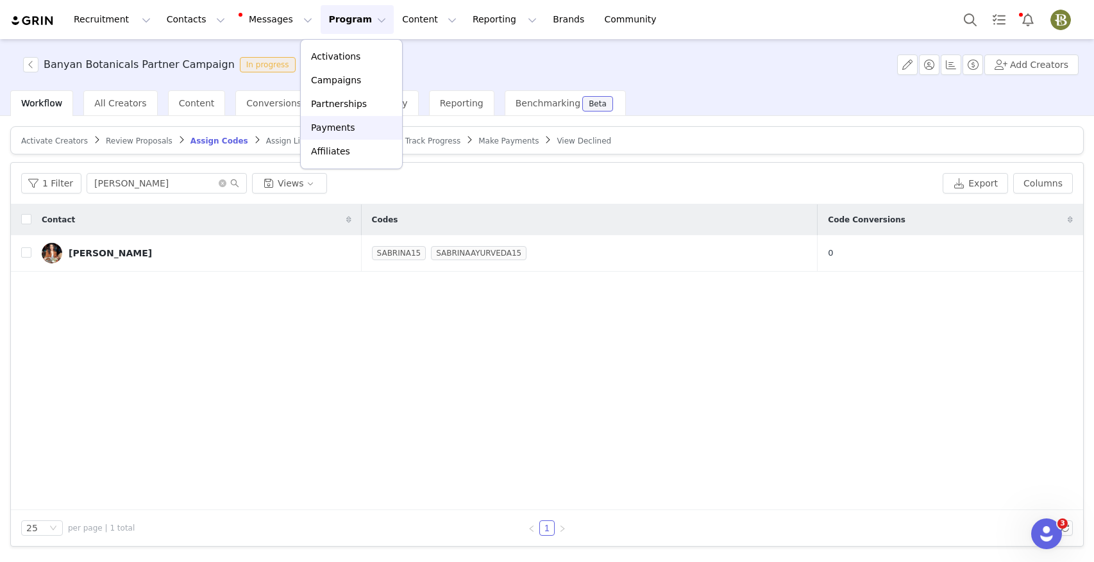
click at [334, 130] on p "Payments" at bounding box center [333, 127] width 44 height 13
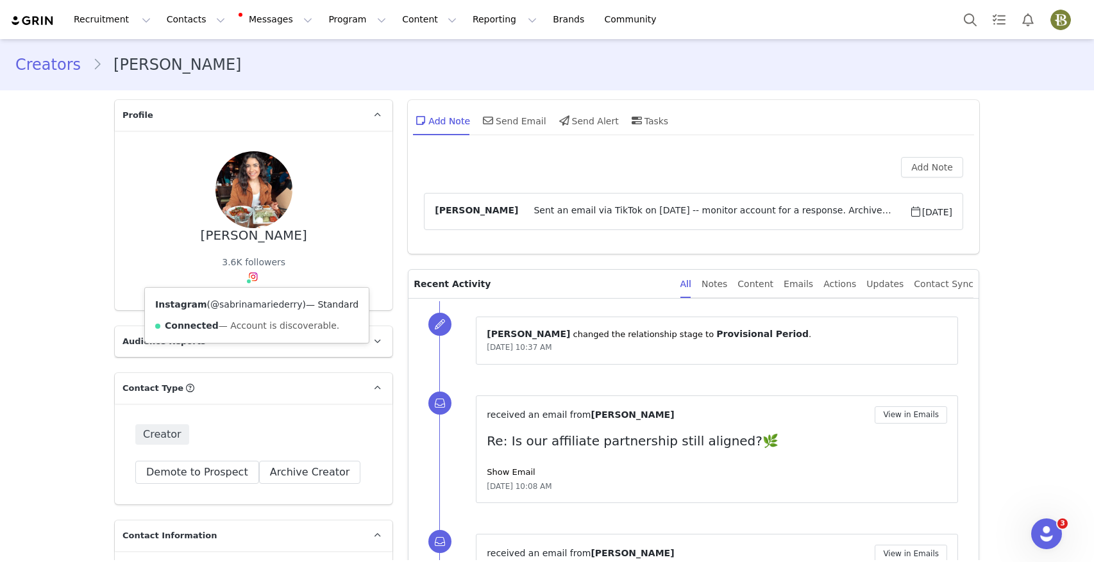
click at [245, 305] on link "@sabrinamariederry" at bounding box center [256, 304] width 92 height 10
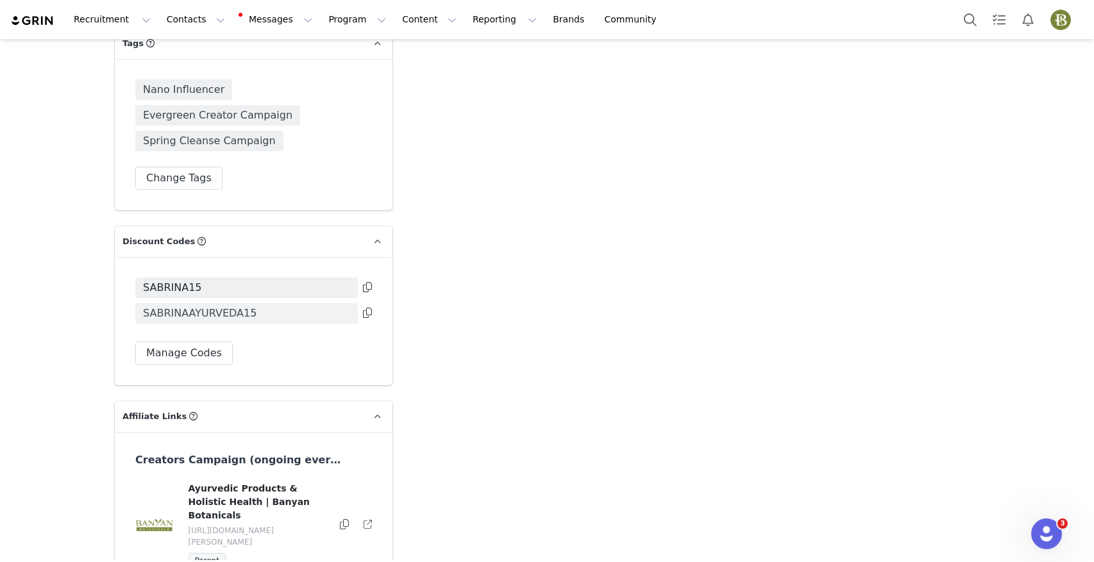
scroll to position [2949, 0]
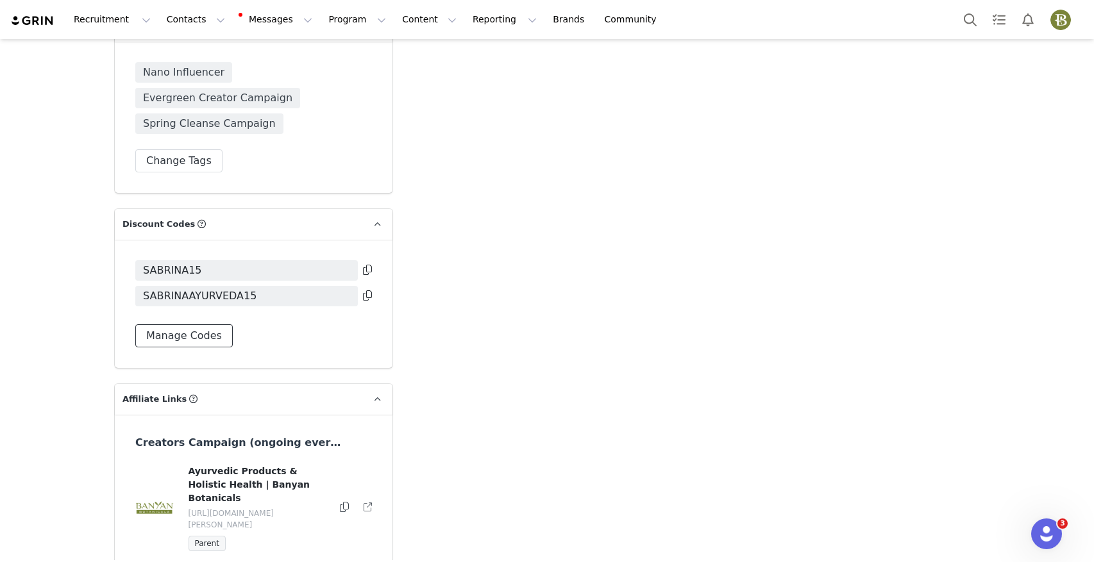
click at [208, 324] on button "Manage Codes" at bounding box center [183, 335] width 97 height 23
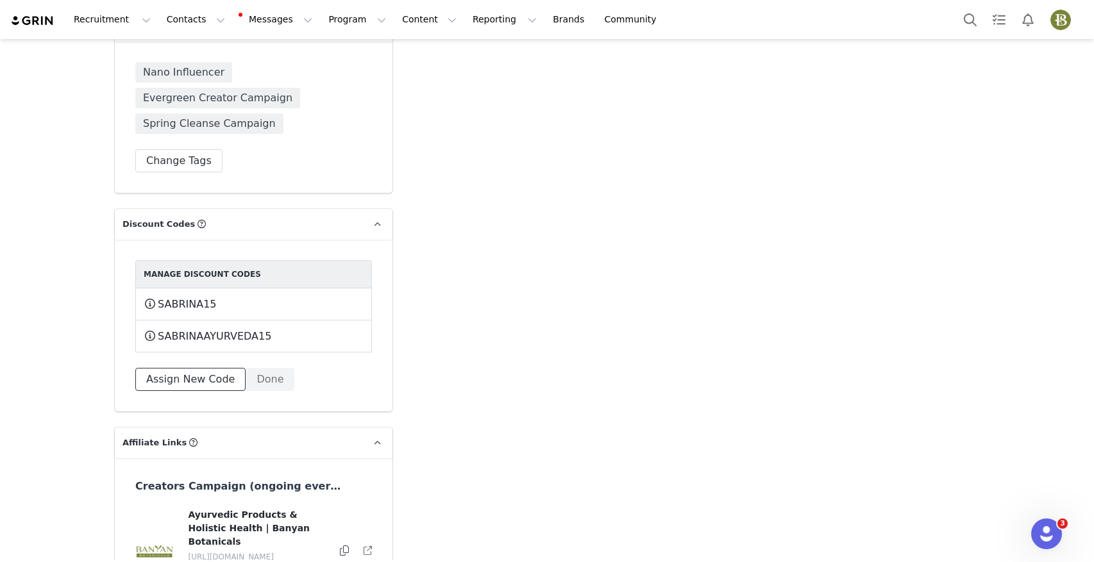
click at [213, 368] on button "Assign New Code" at bounding box center [190, 379] width 110 height 23
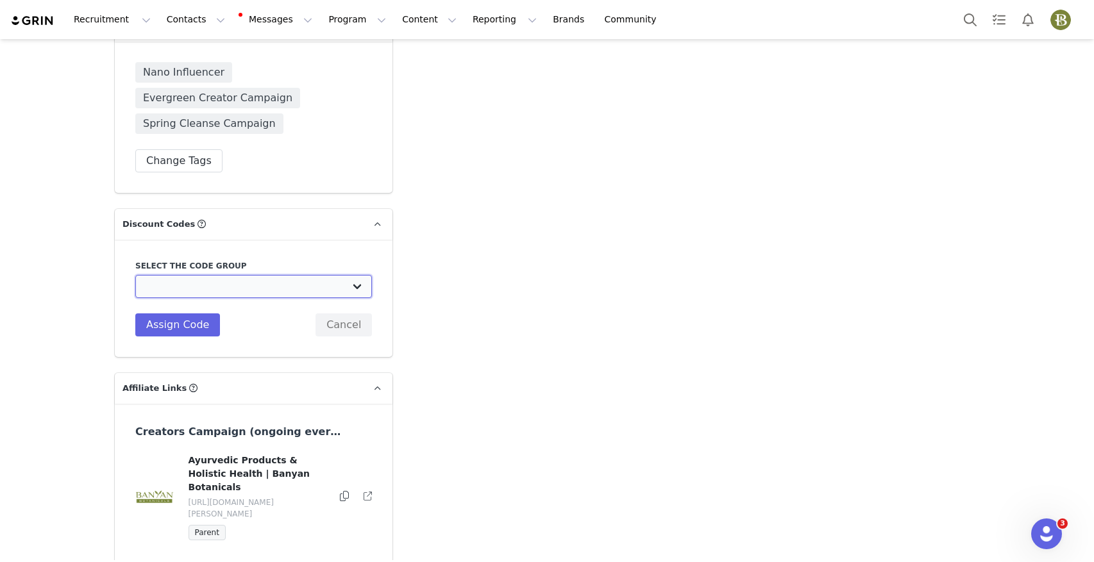
click at [229, 275] on select "Banyan Botanicals: grintestgroup Banyan Botanicals: Winter Sale Campaign15% Off…" at bounding box center [253, 286] width 237 height 23
select select "10008302"
click at [135, 275] on select "Banyan Botanicals: grintestgroup Banyan Botanicals: Winter Sale Campaign15% Off…" at bounding box center [253, 286] width 237 height 23
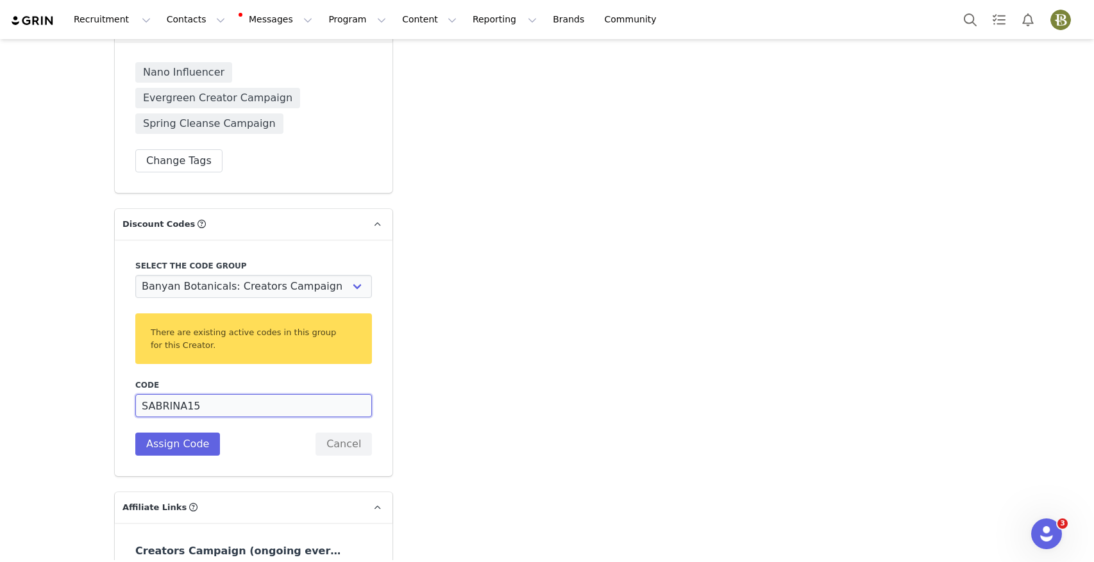
click at [204, 394] on input "SABRINA15" at bounding box center [253, 405] width 237 height 23
type input "SABRINAAYURVEDA"
click at [190, 433] on button "Assign Code" at bounding box center [177, 444] width 85 height 23
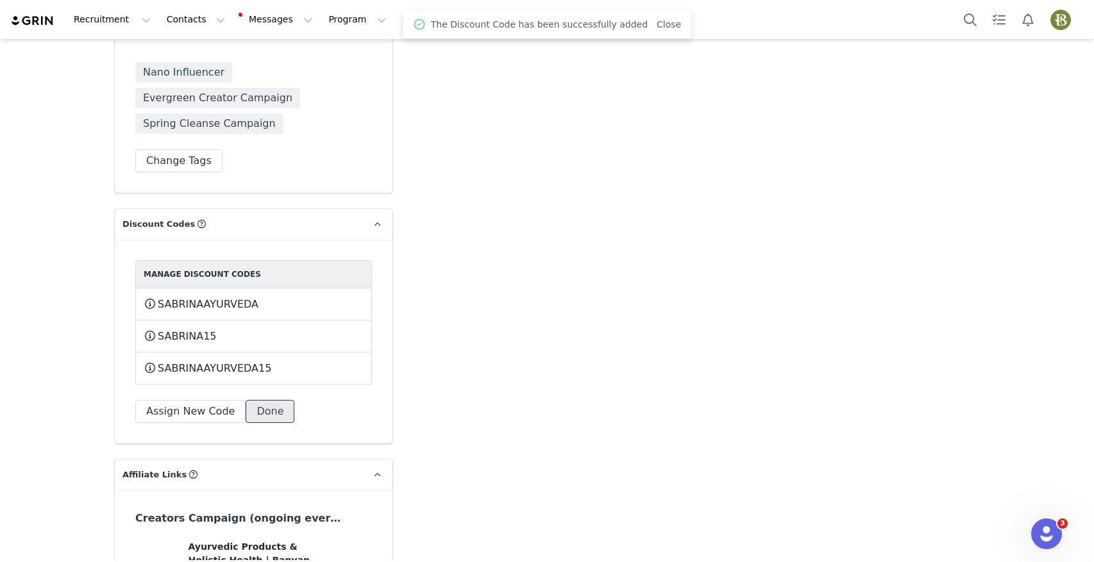
click at [272, 400] on button "Done" at bounding box center [269, 411] width 49 height 23
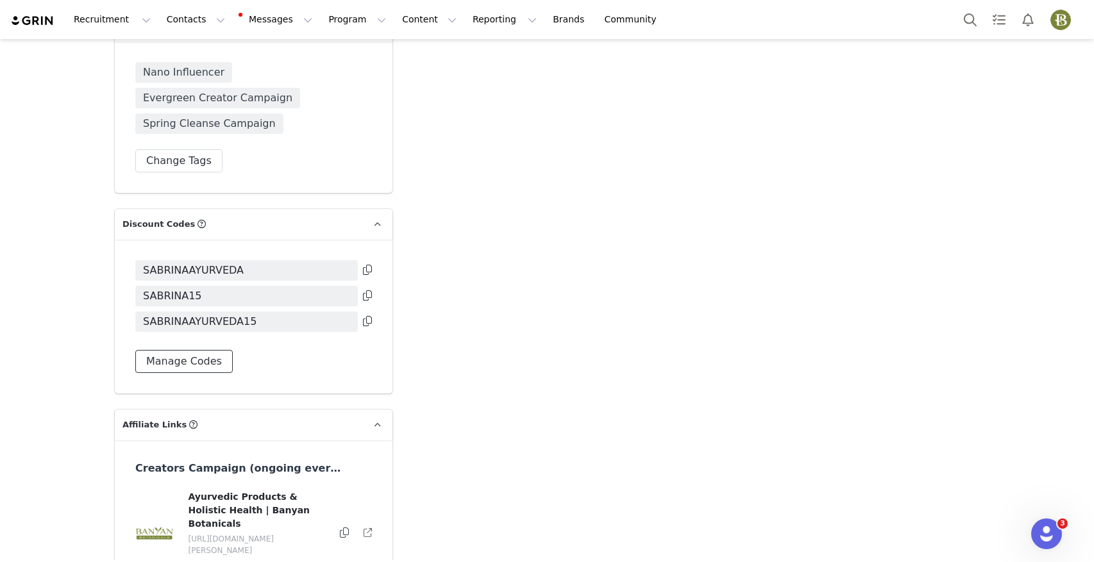
click at [214, 350] on button "Manage Codes" at bounding box center [183, 361] width 97 height 23
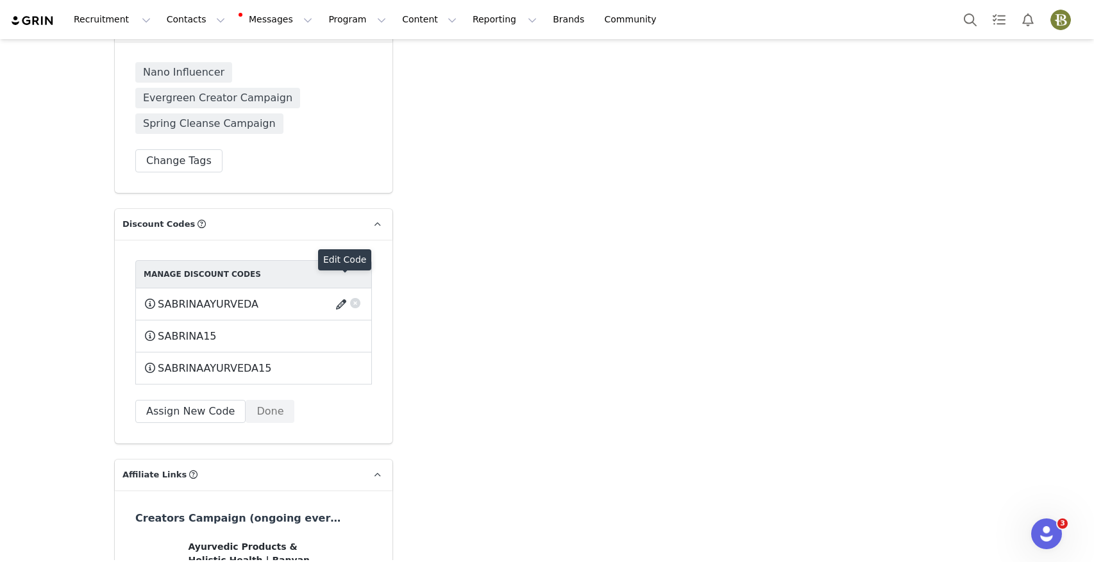
click at [344, 294] on button "button" at bounding box center [343, 304] width 17 height 21
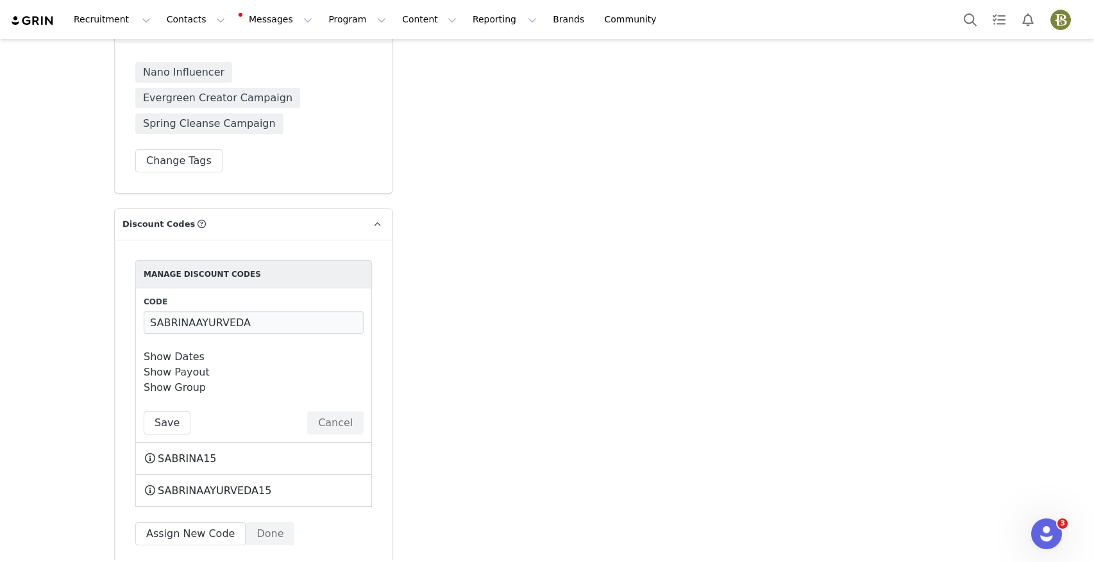
click at [187, 351] on link "Show Dates" at bounding box center [174, 357] width 61 height 12
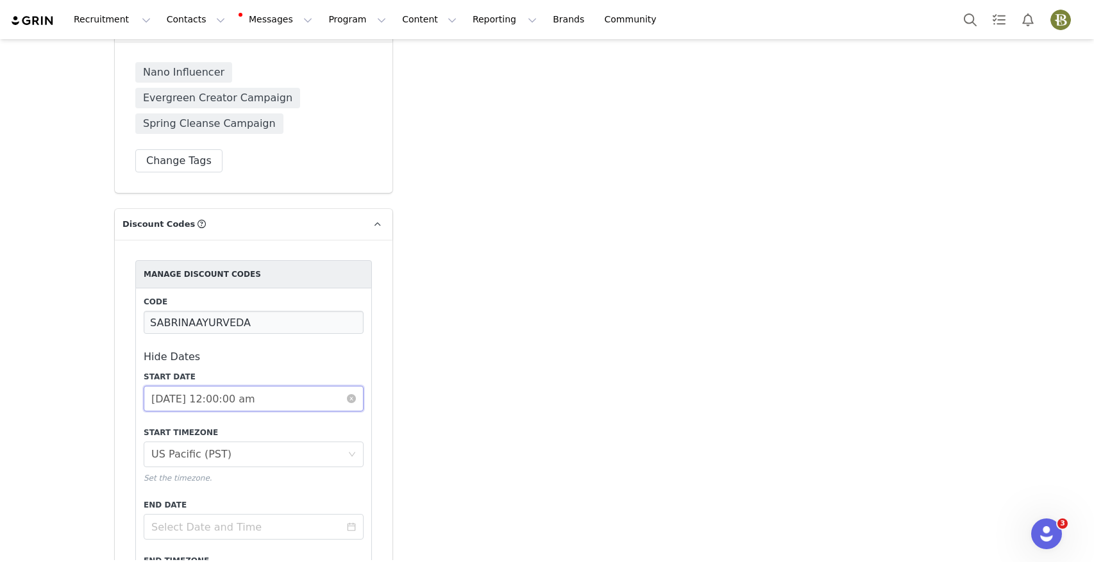
click at [188, 386] on input "2021-12-01 12:00:00 am" at bounding box center [254, 399] width 220 height 26
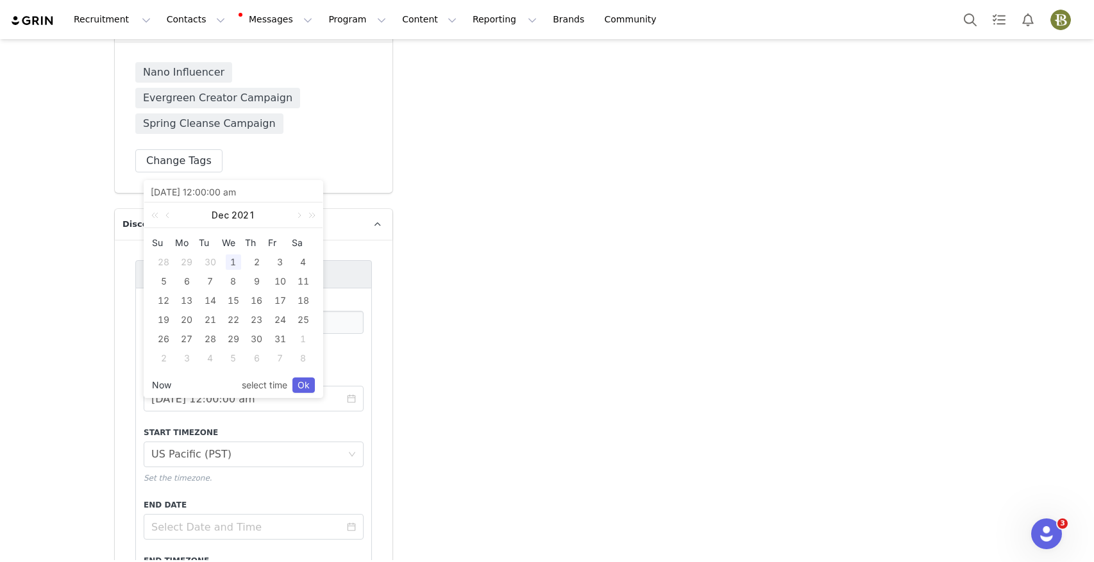
click at [162, 385] on link "Now" at bounding box center [161, 385] width 19 height 24
type input "2025-10-01 09:39:47 am"
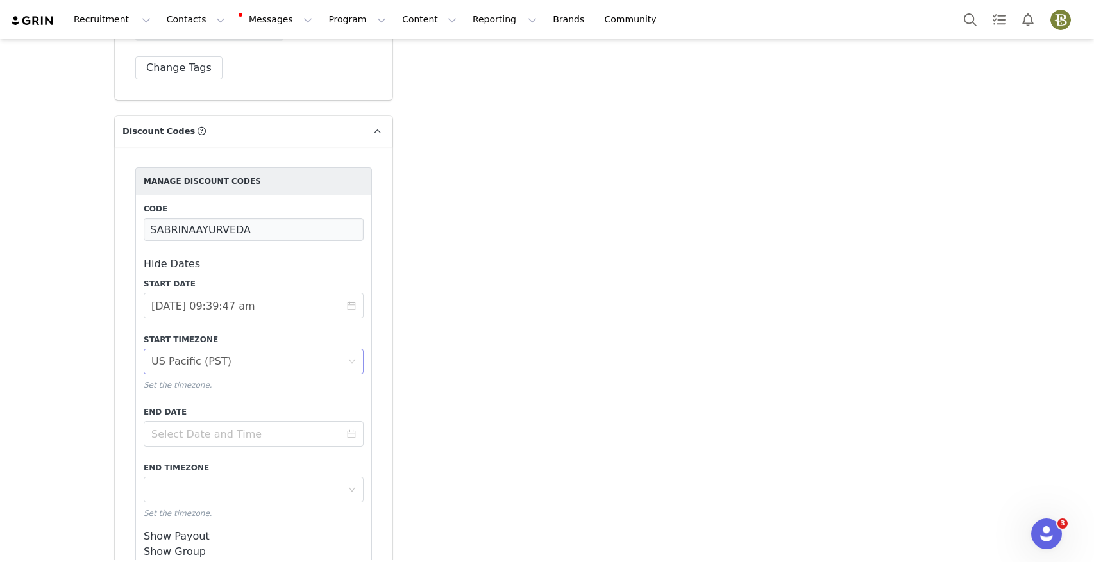
scroll to position [3070, 0]
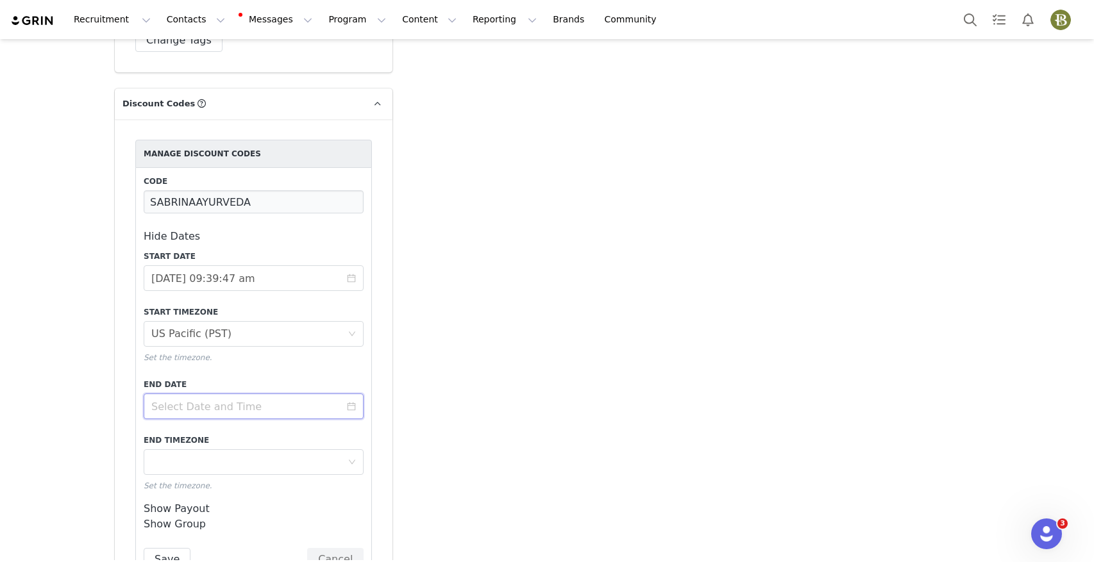
click at [187, 394] on input at bounding box center [254, 407] width 220 height 26
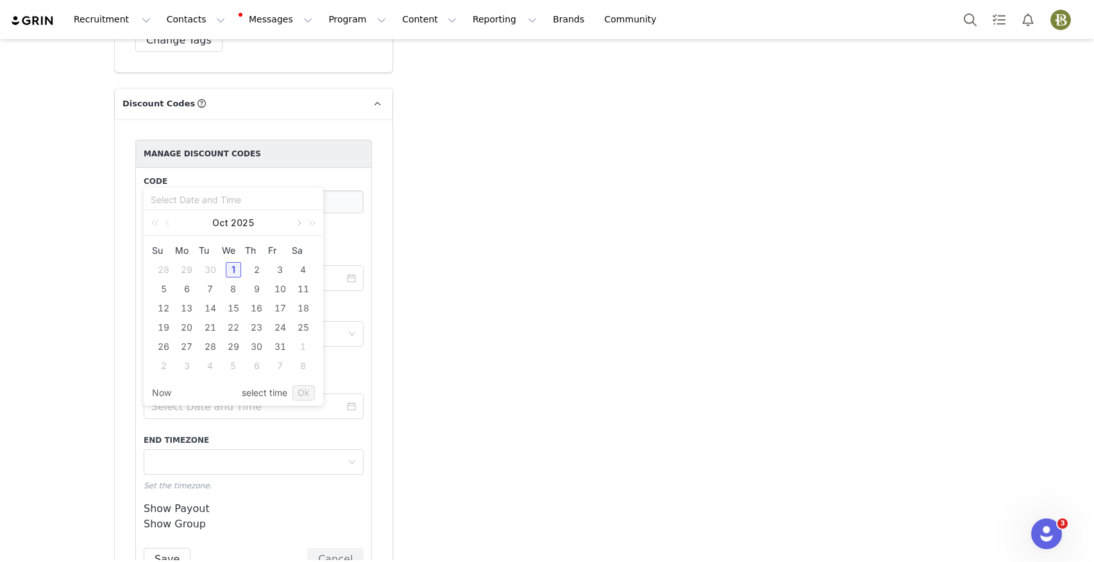
click at [301, 219] on link at bounding box center [298, 223] width 12 height 26
click at [300, 219] on link at bounding box center [298, 223] width 12 height 26
click at [258, 270] on div "1" at bounding box center [256, 269] width 15 height 15
type input "2026-01-01 10:39:47 am"
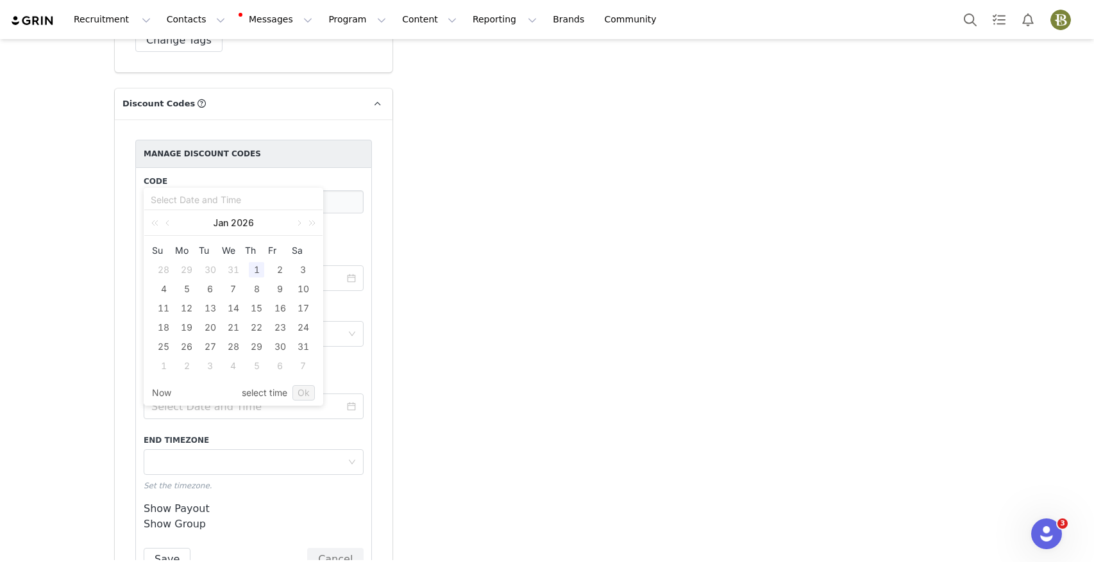
type input "2026-01-01 10:39:47 am"
click at [307, 396] on link "Ok" at bounding box center [303, 392] width 22 height 15
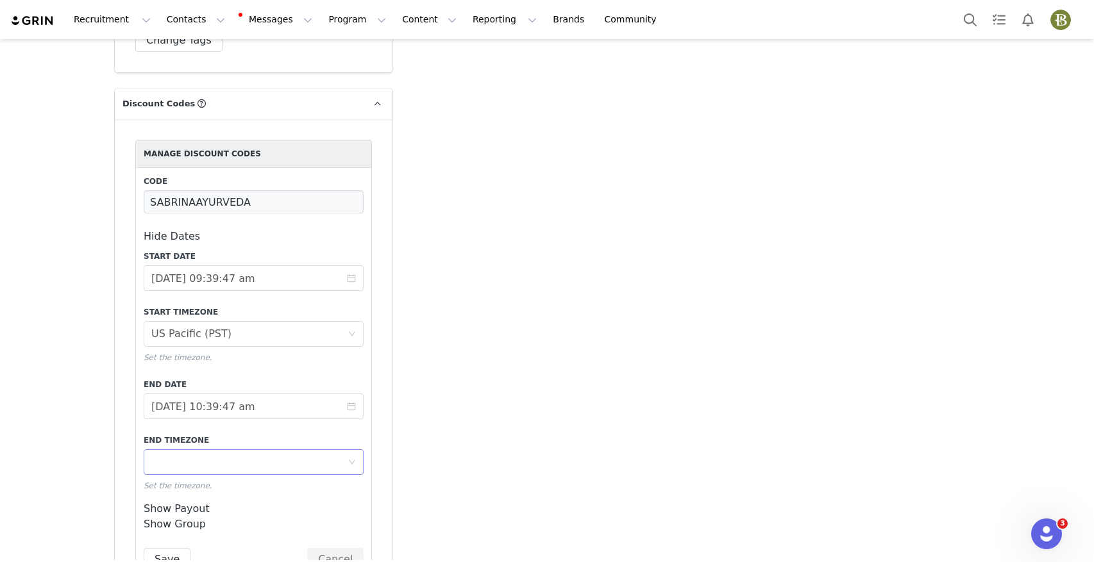
click at [231, 450] on div "Timezone" at bounding box center [249, 462] width 196 height 24
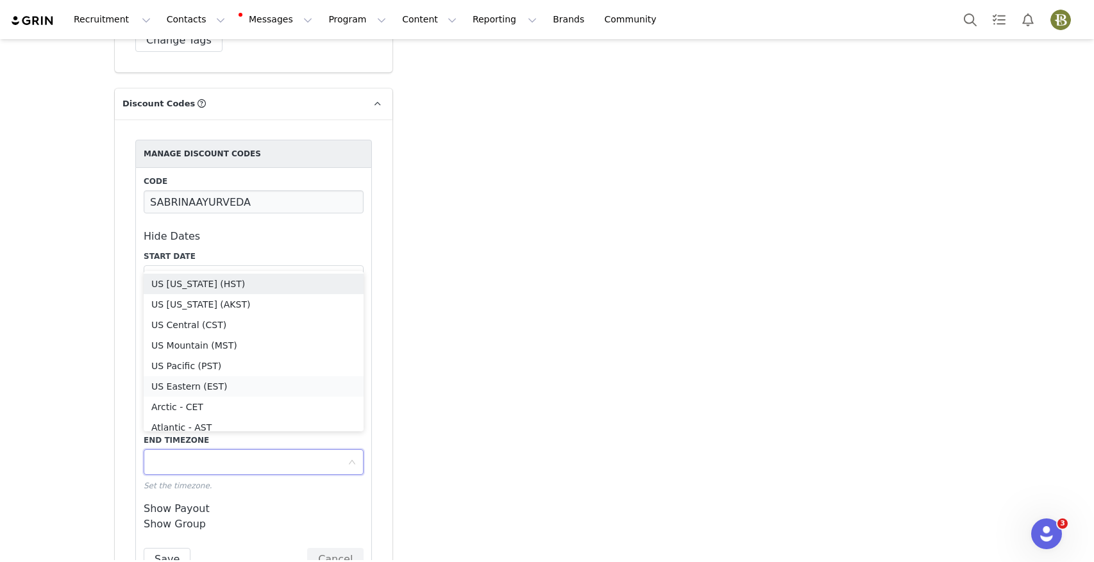
scroll to position [6, 0]
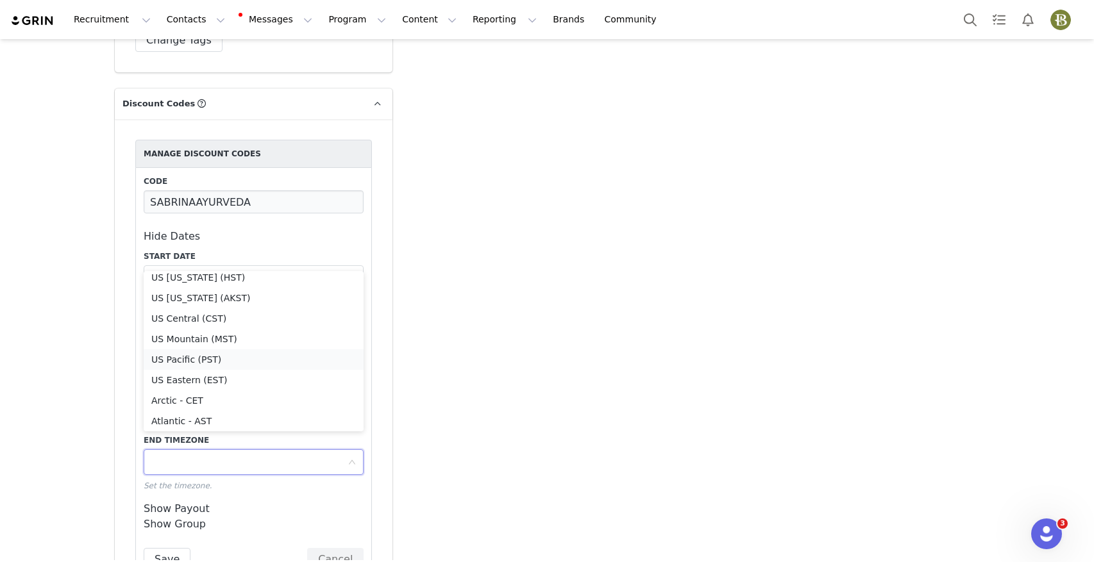
click at [206, 354] on li "US Pacific (PST)" at bounding box center [254, 359] width 220 height 21
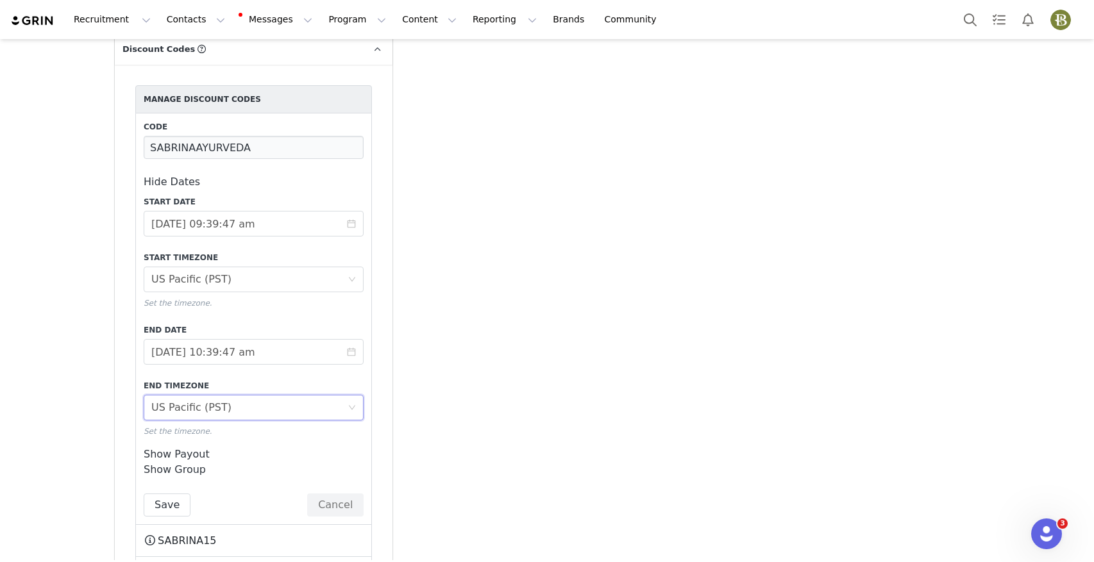
scroll to position [3199, 0]
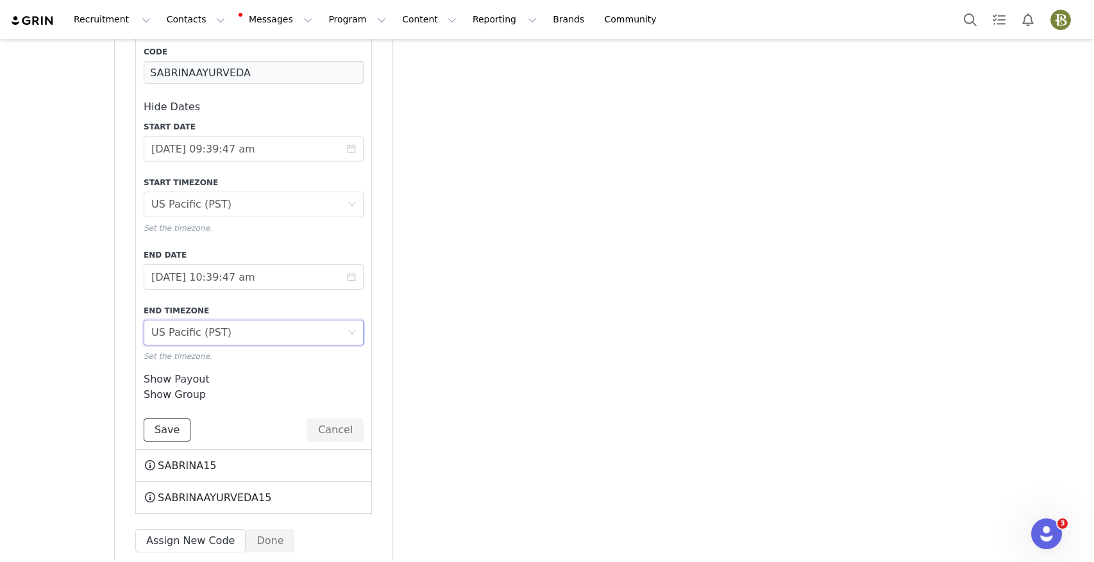
click at [171, 419] on button "Save" at bounding box center [167, 430] width 47 height 23
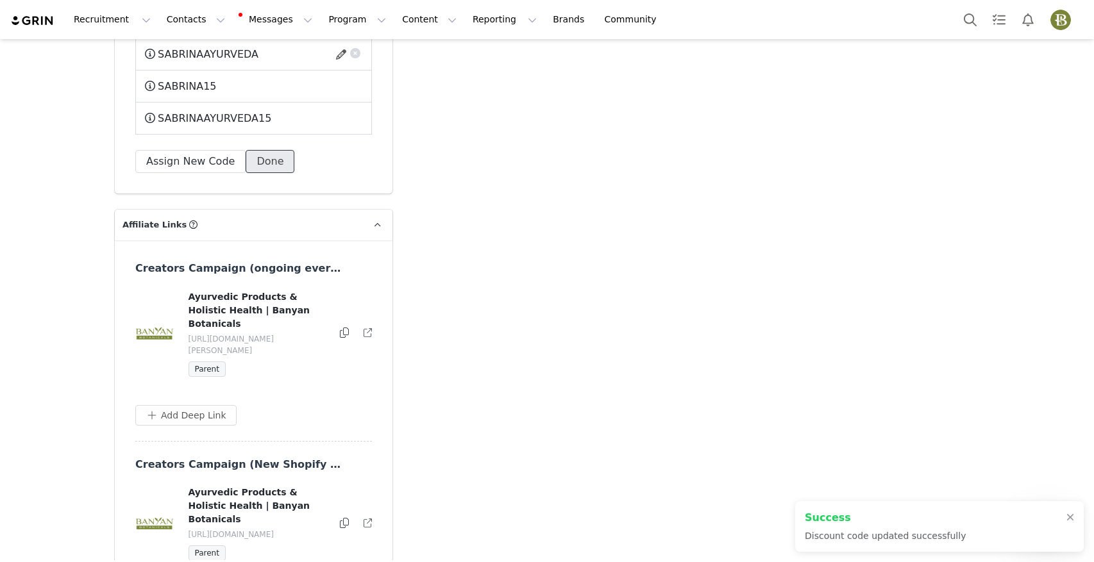
click at [268, 150] on button "Done" at bounding box center [269, 161] width 49 height 23
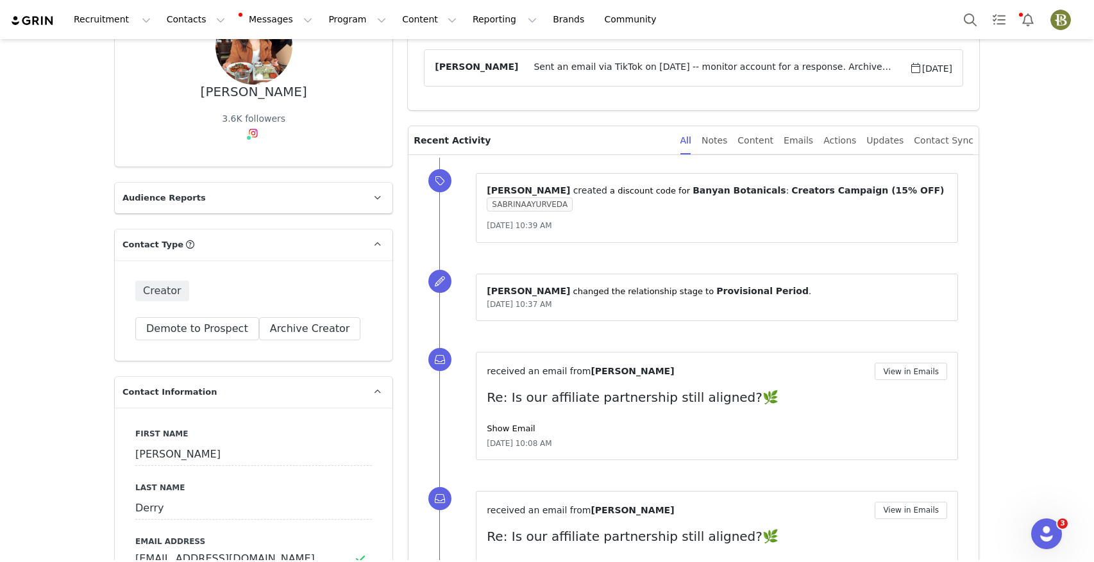
scroll to position [0, 0]
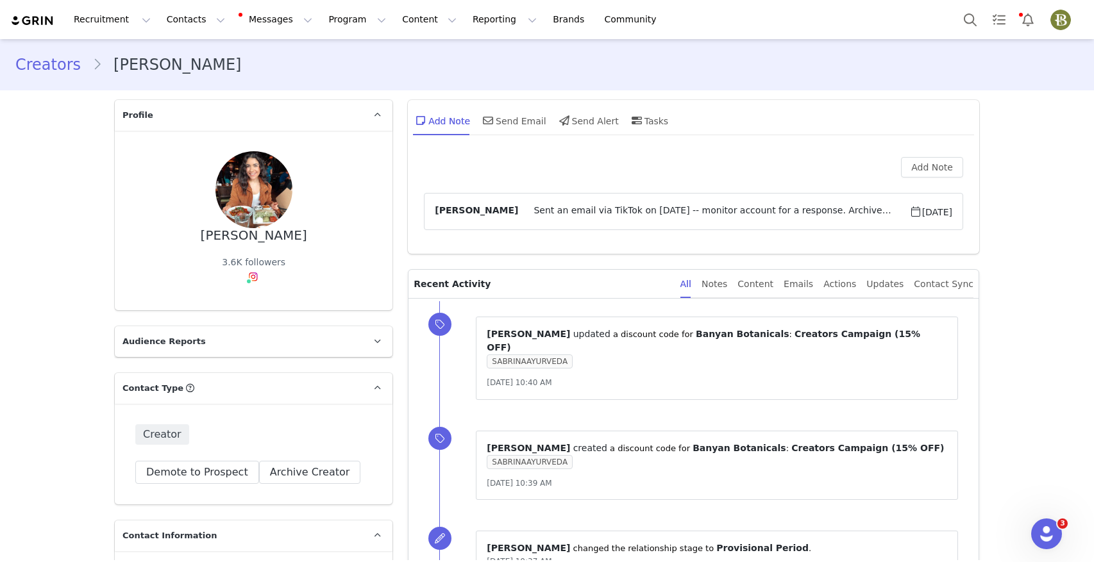
drag, startPoint x: 298, startPoint y: 238, endPoint x: 215, endPoint y: 238, distance: 83.3
click at [215, 238] on div "Sabrina Derry 3.6K followers Instagram ( @sabrinamariederry ) — Standard Connec…" at bounding box center [253, 220] width 237 height 138
copy div "[PERSON_NAME]"
click at [522, 121] on div "Send Email" at bounding box center [513, 120] width 66 height 31
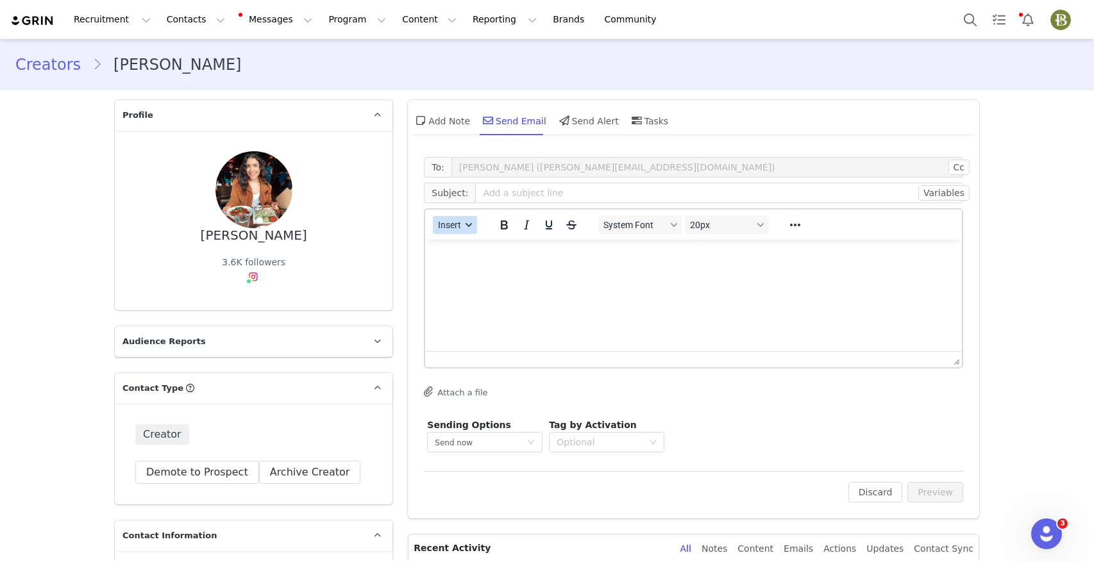
click at [462, 229] on button "Insert" at bounding box center [455, 225] width 44 height 18
click at [465, 247] on div "Insert Template" at bounding box center [501, 247] width 115 height 15
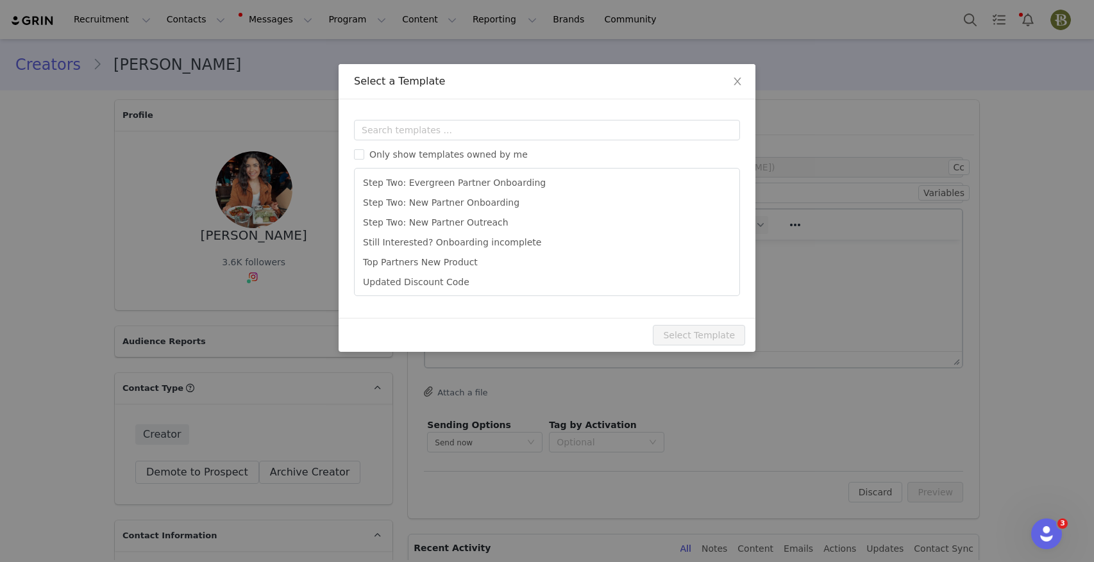
scroll to position [381, 0]
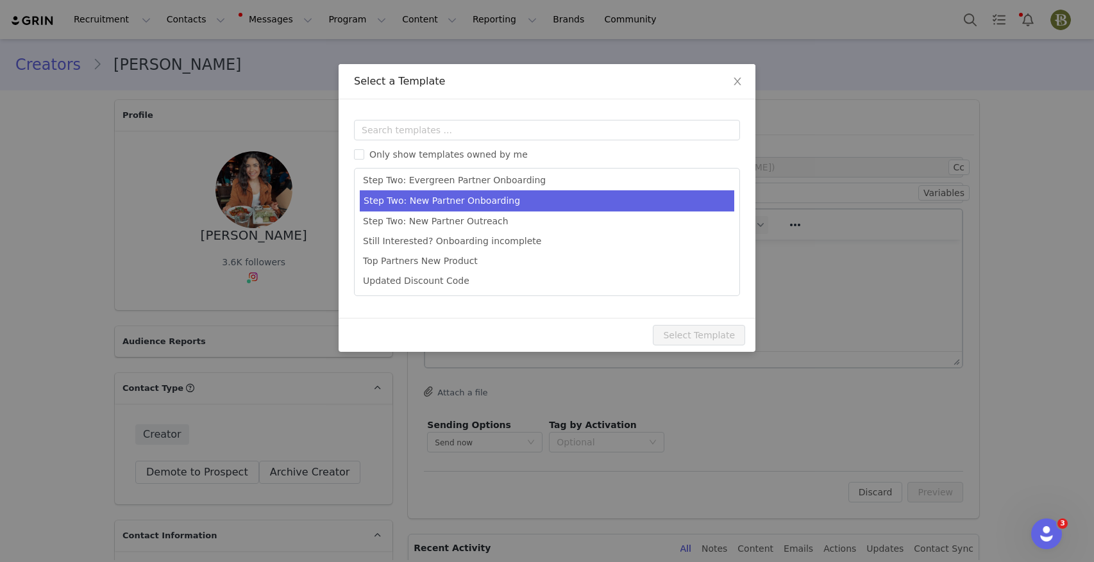
click at [527, 205] on li "Step Two: New Partner Onboarding" at bounding box center [547, 200] width 374 height 21
type input "Let’s get you earning! (your affiliate link & discount code) 🙌"
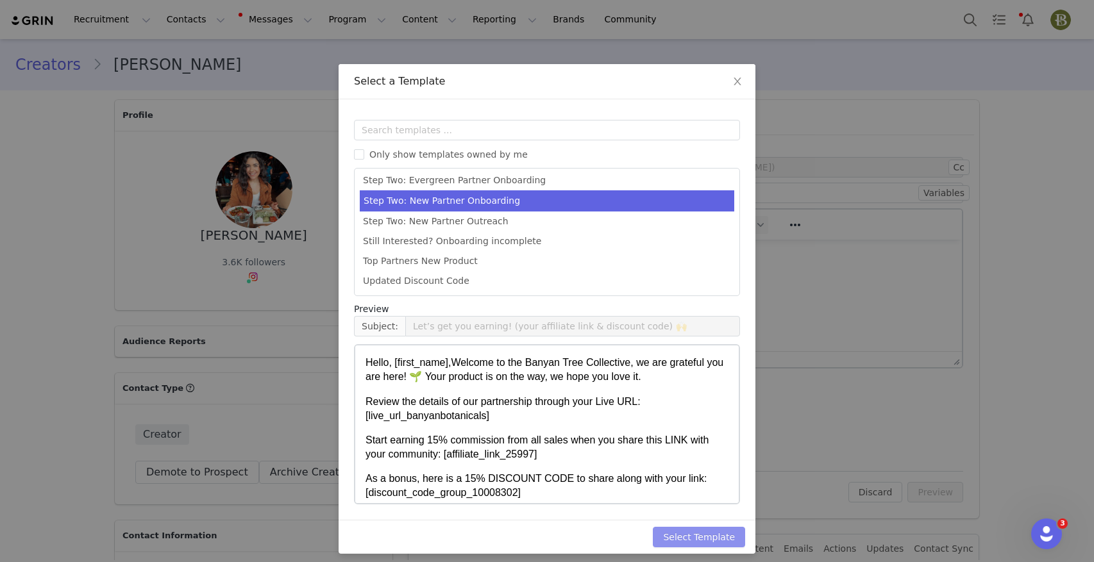
click at [664, 537] on button "Select Template" at bounding box center [699, 537] width 92 height 21
type input "Let’s get you earning! (your affiliate link & discount code) 🙌"
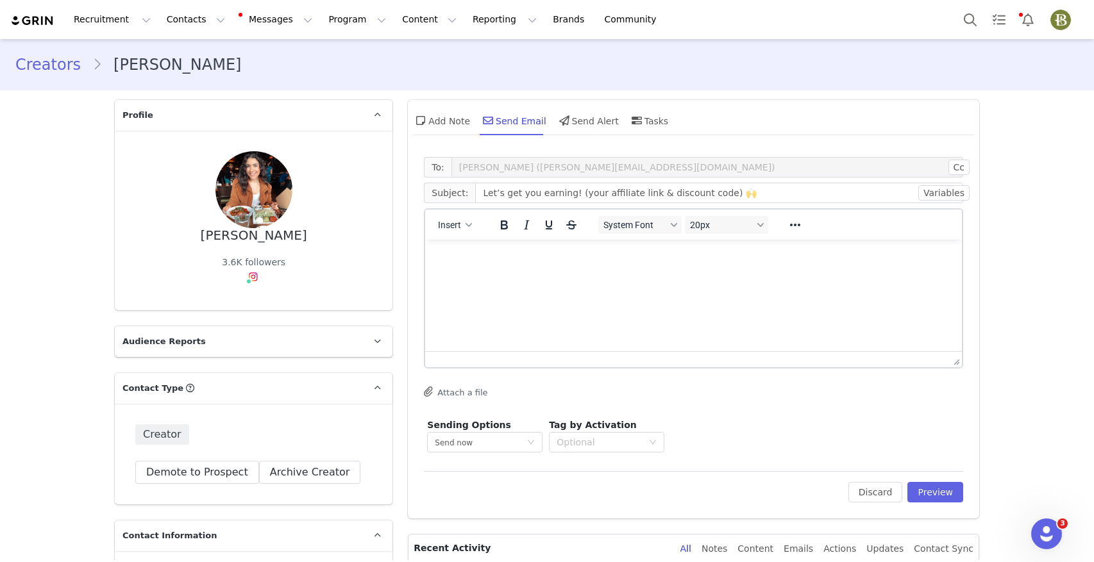
scroll to position [0, 0]
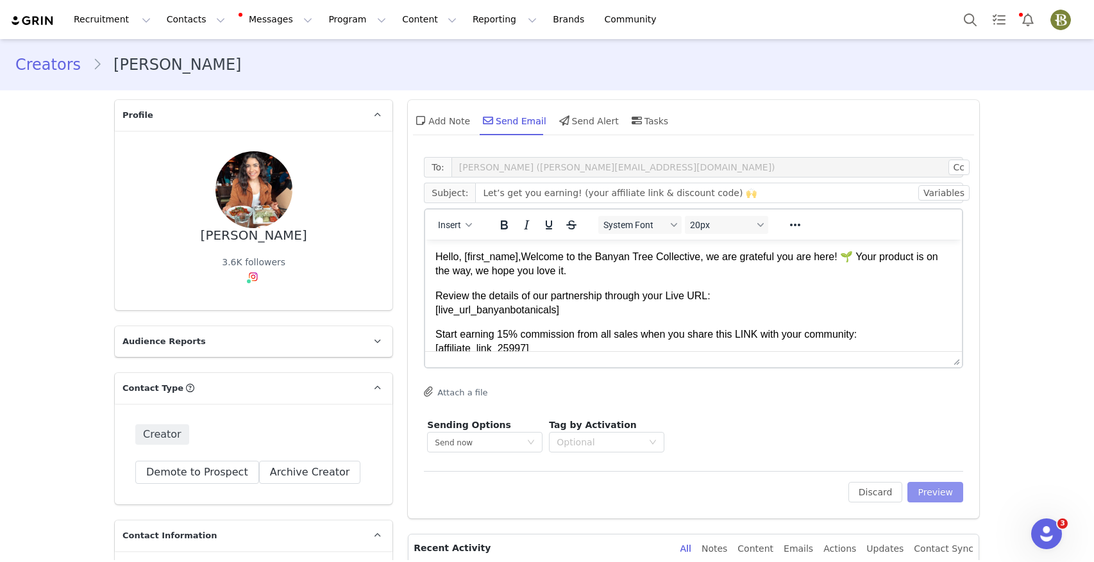
click at [945, 491] on button "Preview" at bounding box center [935, 492] width 56 height 21
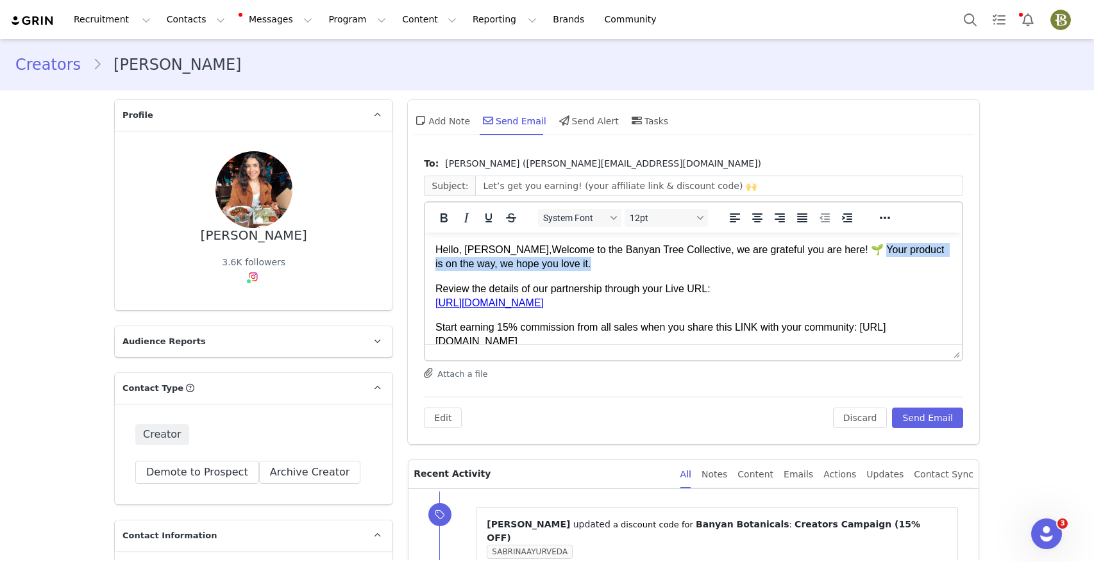
drag, startPoint x: 842, startPoint y: 255, endPoint x: 843, endPoint y: 267, distance: 11.6
click at [843, 267] on p "Hello, Sabrina, Welcome to the Banyan Tree Collective, we are grateful you are …" at bounding box center [693, 257] width 516 height 29
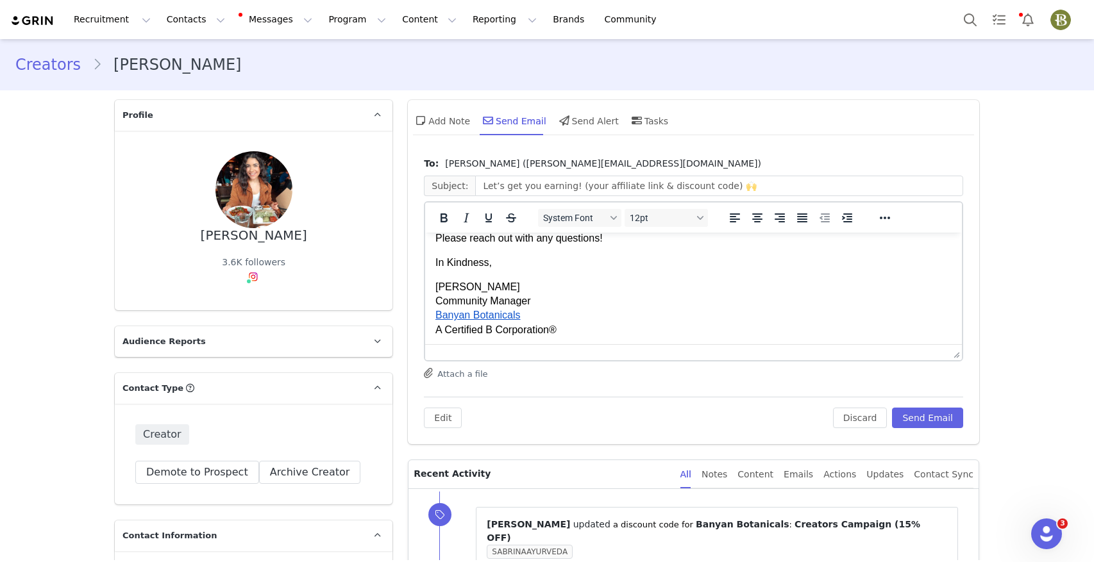
scroll to position [254, 0]
click at [915, 421] on button "Send Email" at bounding box center [927, 418] width 71 height 21
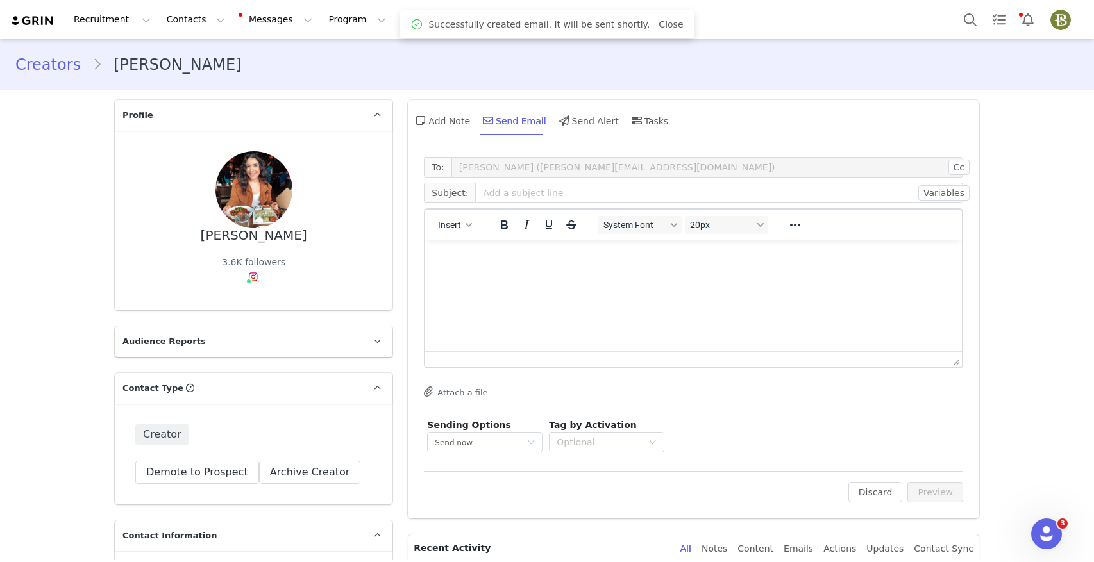
scroll to position [0, 0]
